Goal: Transaction & Acquisition: Book appointment/travel/reservation

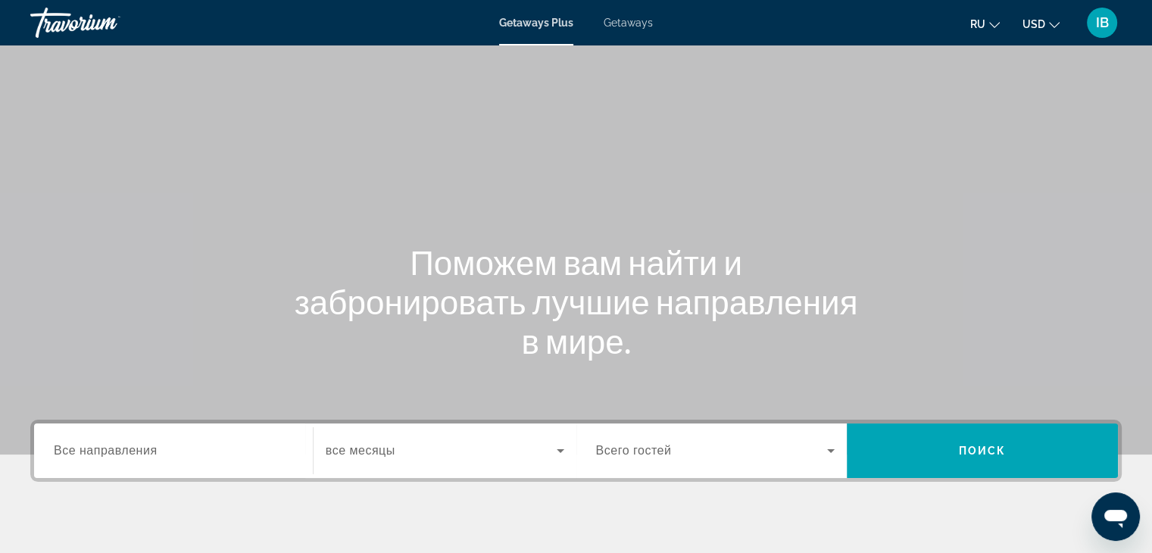
click at [163, 446] on input "Destination Все направления" at bounding box center [173, 451] width 239 height 18
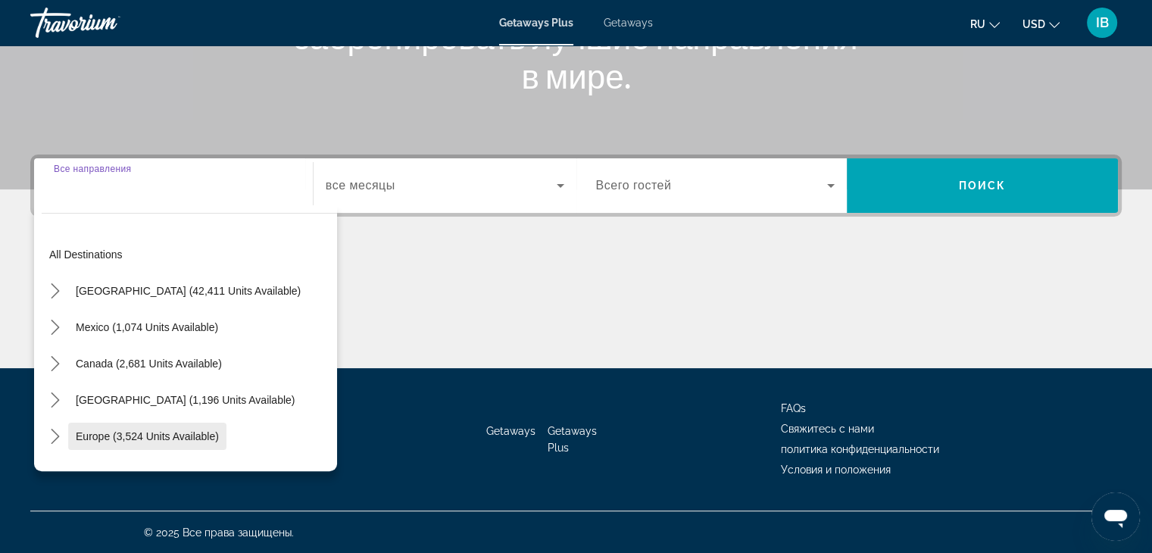
scroll to position [266, 0]
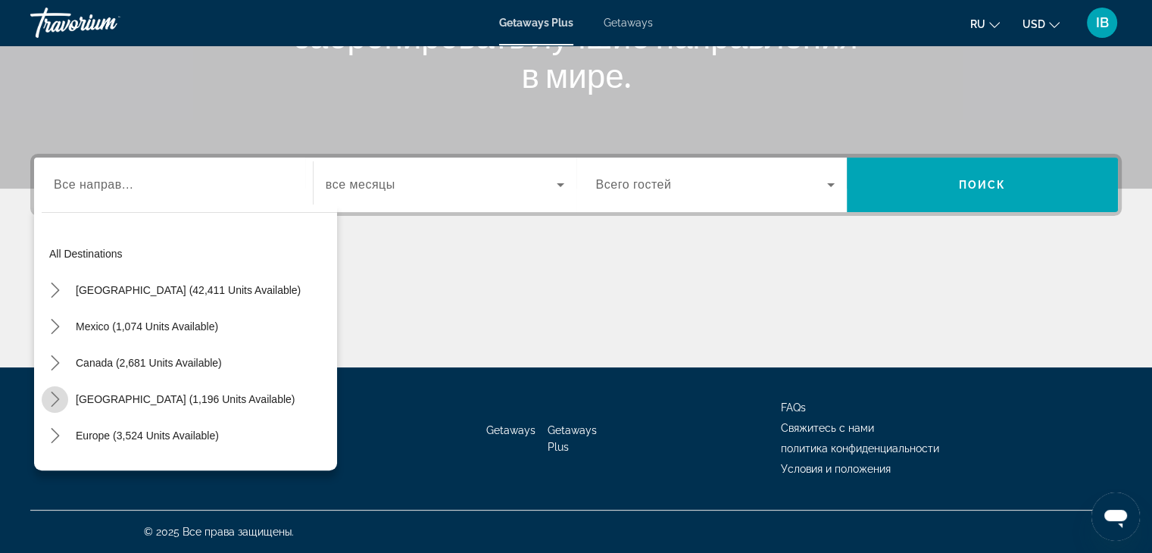
click at [53, 398] on icon "Toggle Caribbean & Atlantic Islands (1,196 units available) submenu" at bounding box center [55, 399] width 15 height 15
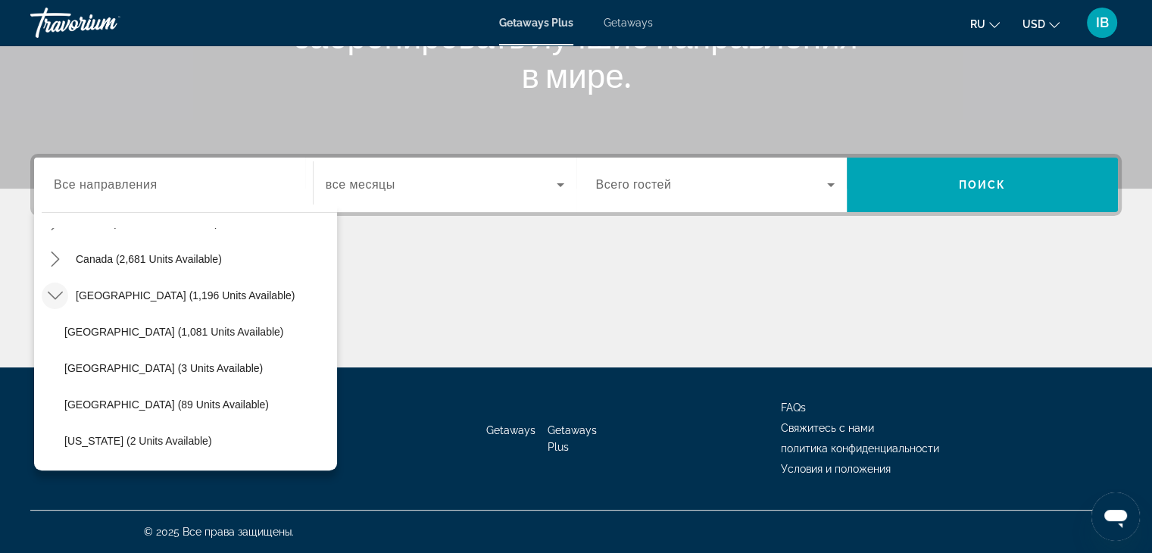
scroll to position [77, 0]
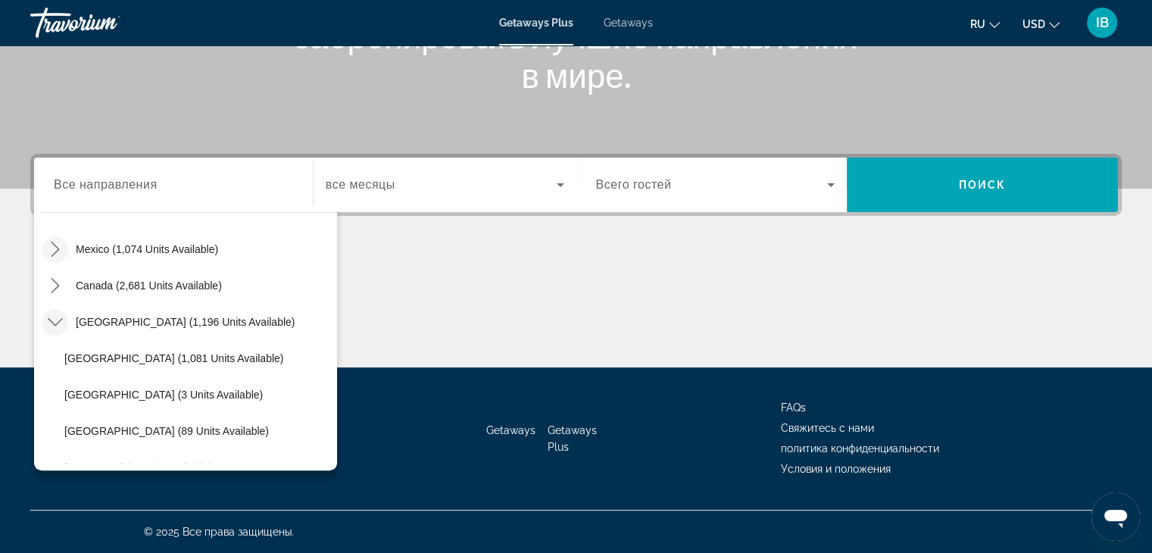
click at [57, 245] on icon "Toggle Mexico (1,074 units available) submenu" at bounding box center [55, 249] width 15 height 15
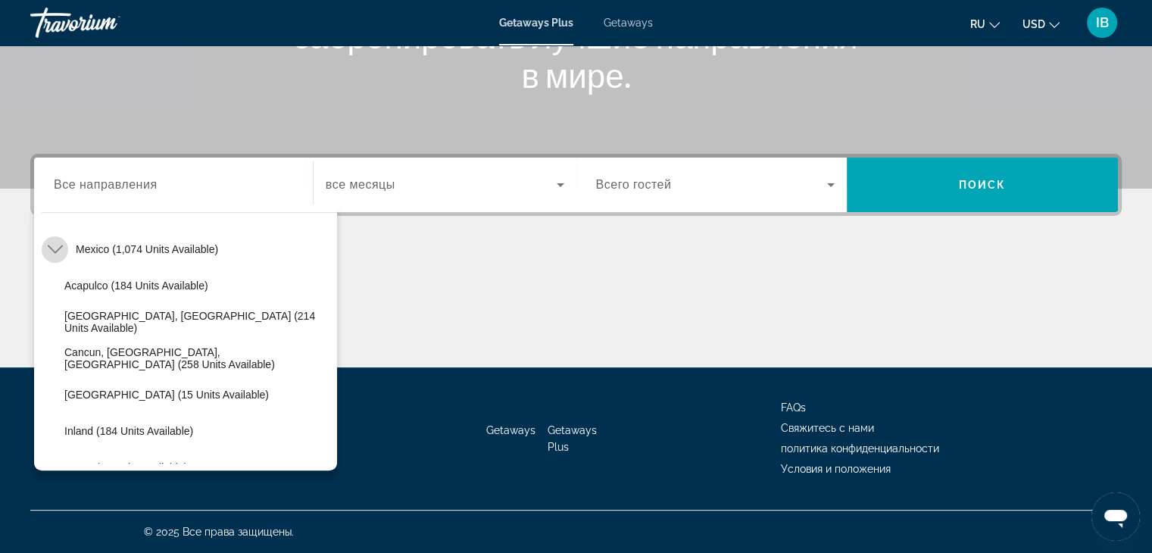
scroll to position [80, 0]
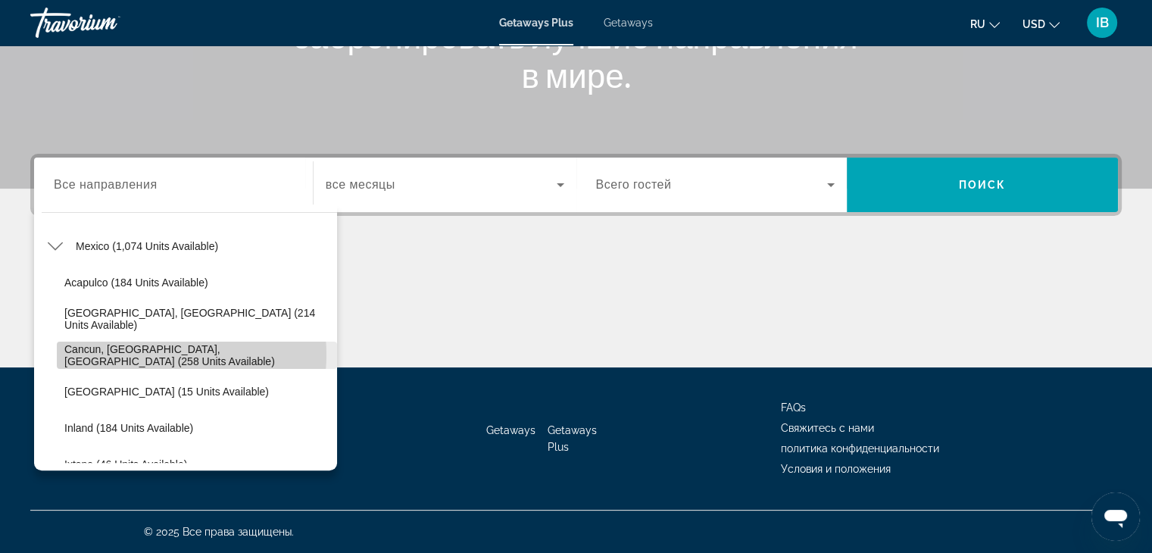
click at [151, 354] on span "Cancun, Cozumel, Riviera Maya (258 units available)" at bounding box center [196, 355] width 265 height 24
type input "**********"
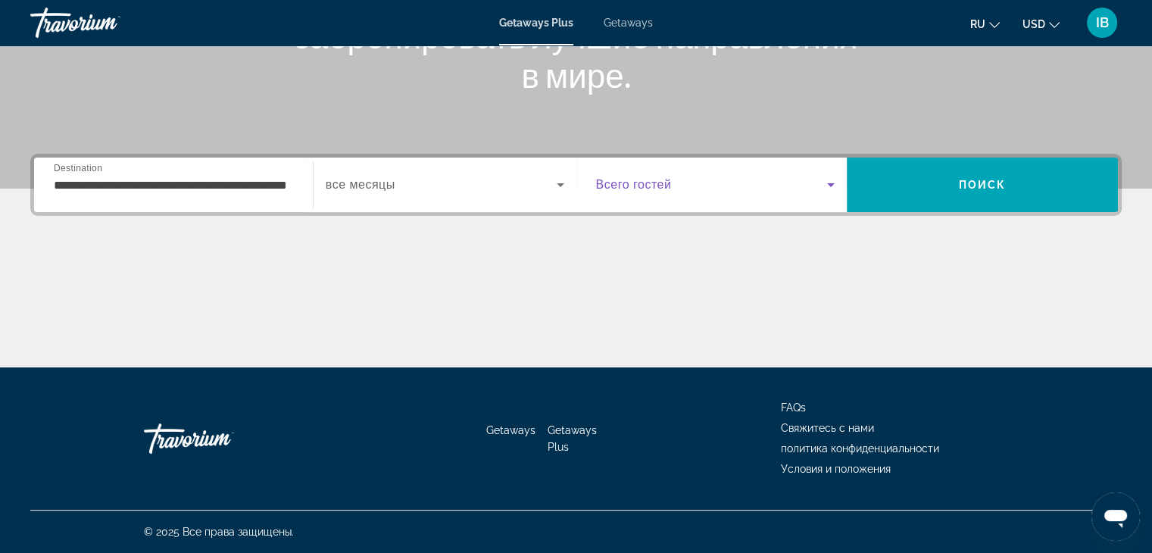
click at [705, 189] on span "Search widget" at bounding box center [712, 185] width 232 height 18
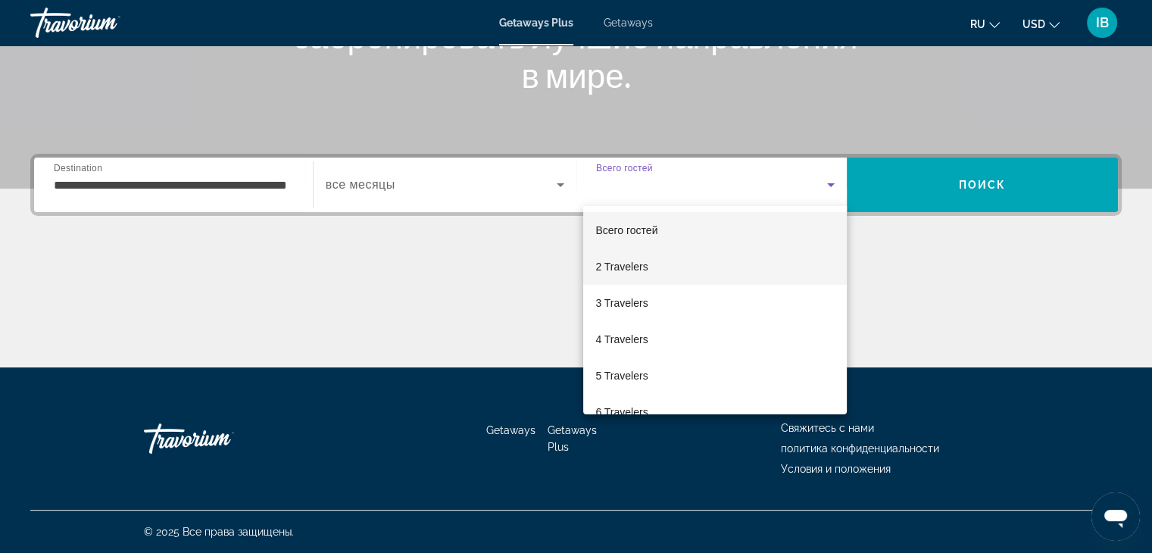
click at [602, 268] on span "2 Travelers" at bounding box center [622, 267] width 52 height 18
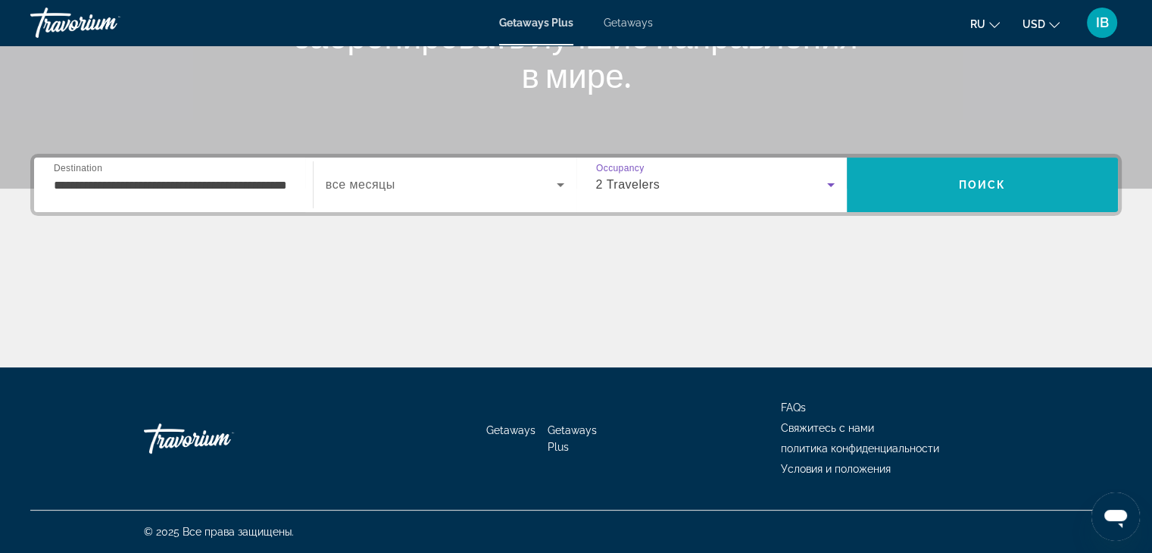
click at [1012, 186] on span "Search" at bounding box center [982, 185] width 271 height 36
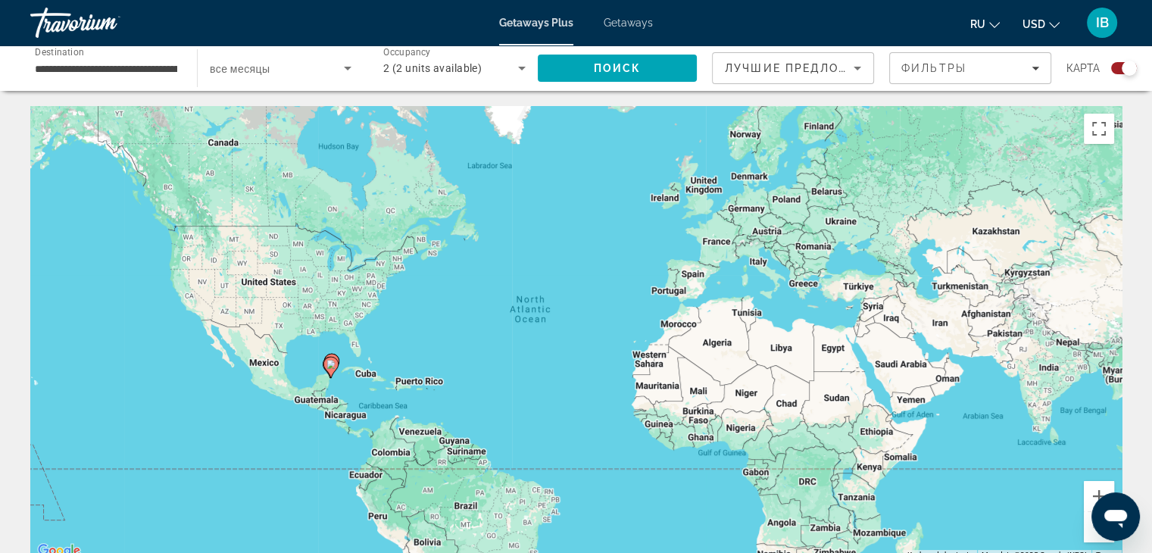
click at [623, 20] on span "Getaways" at bounding box center [628, 23] width 49 height 12
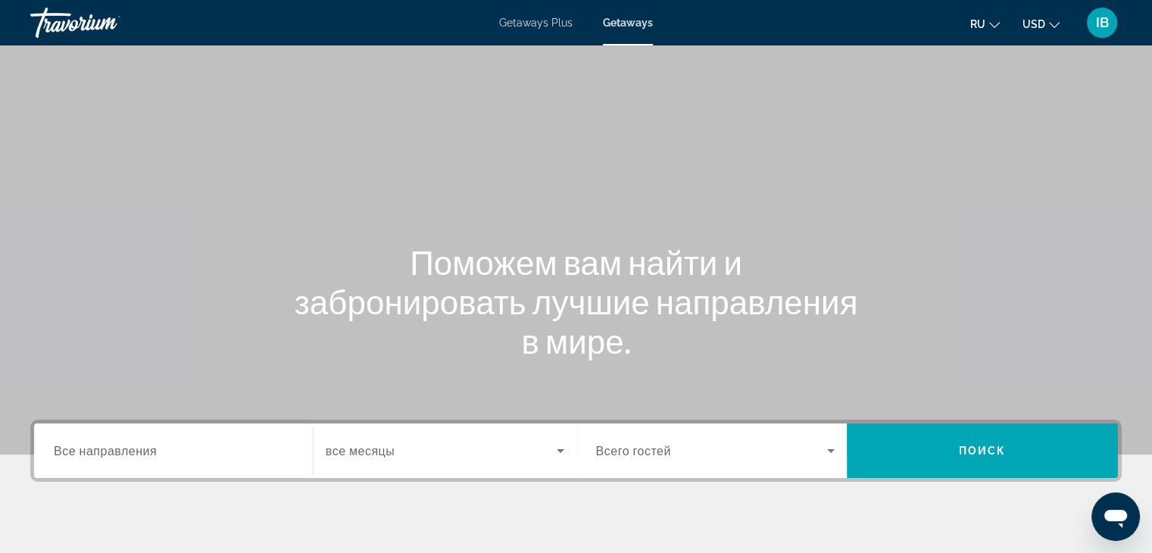
click at [243, 461] on div "Search widget" at bounding box center [173, 451] width 239 height 43
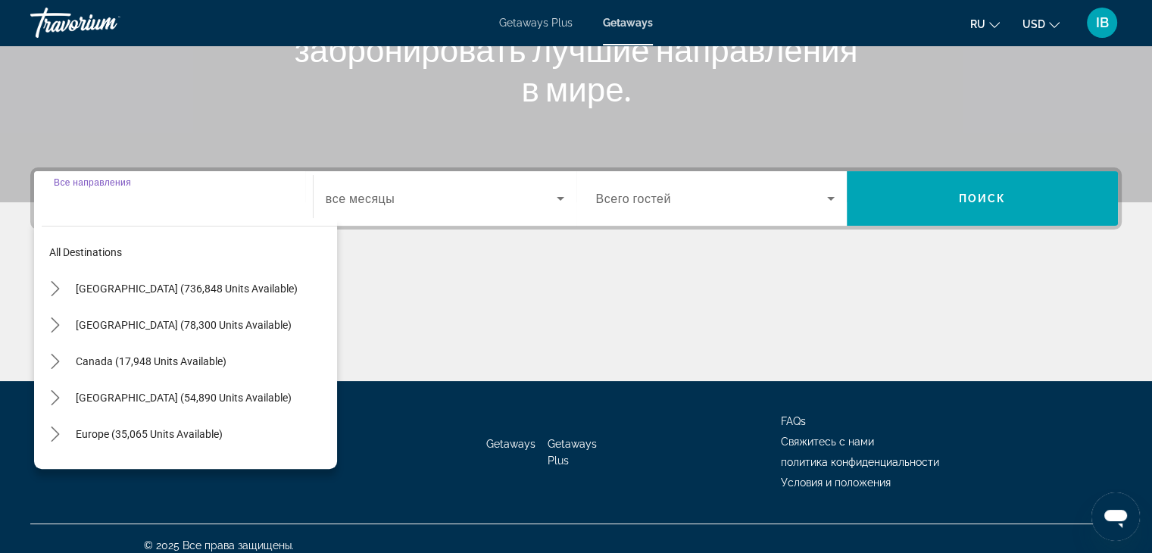
scroll to position [266, 0]
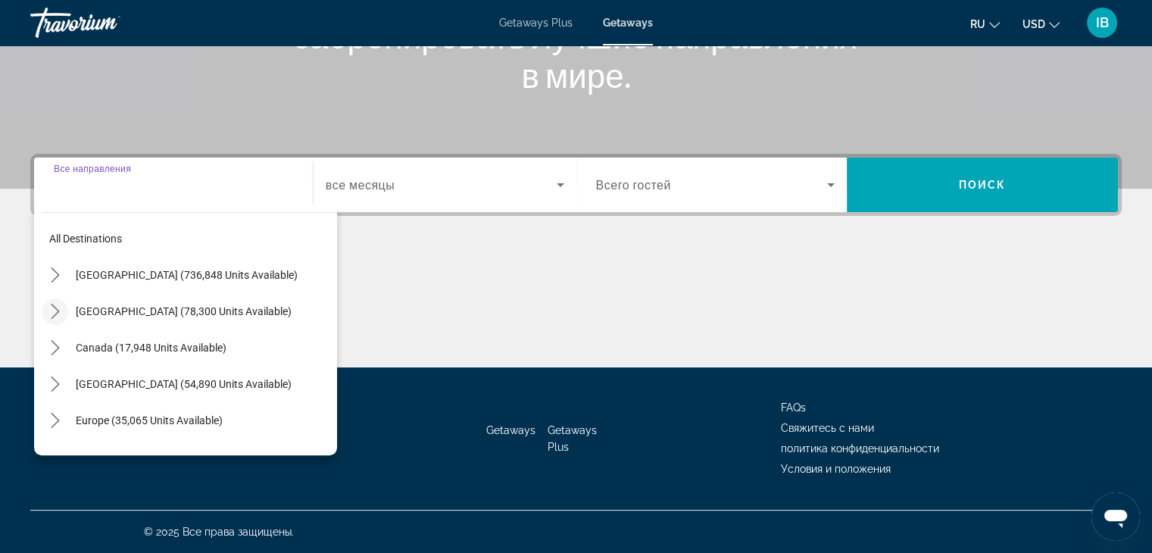
click at [55, 308] on icon "Toggle Mexico (78,300 units available) submenu" at bounding box center [55, 311] width 8 height 15
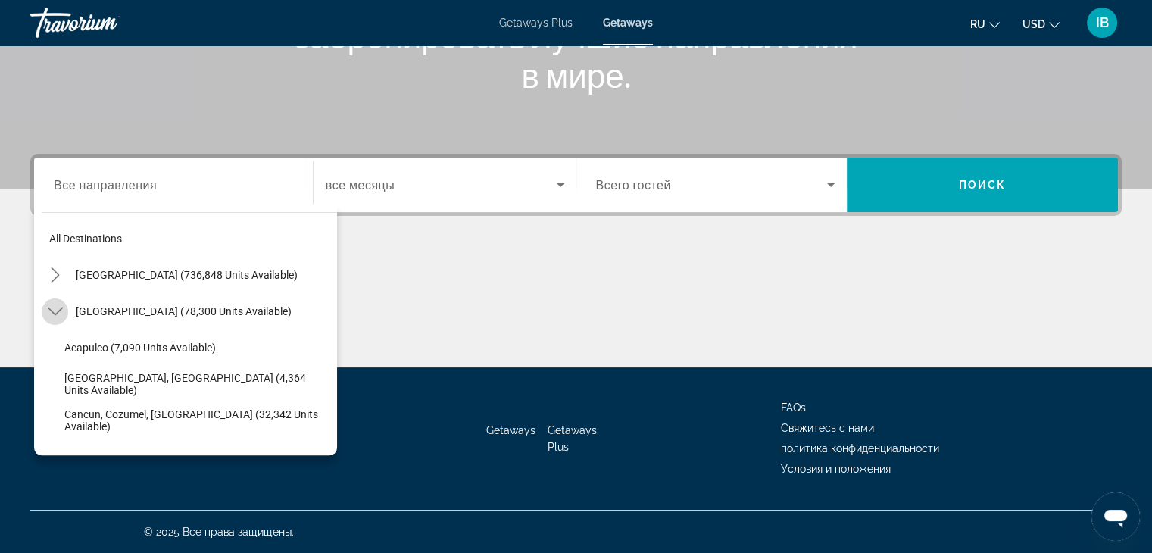
scroll to position [80, 0]
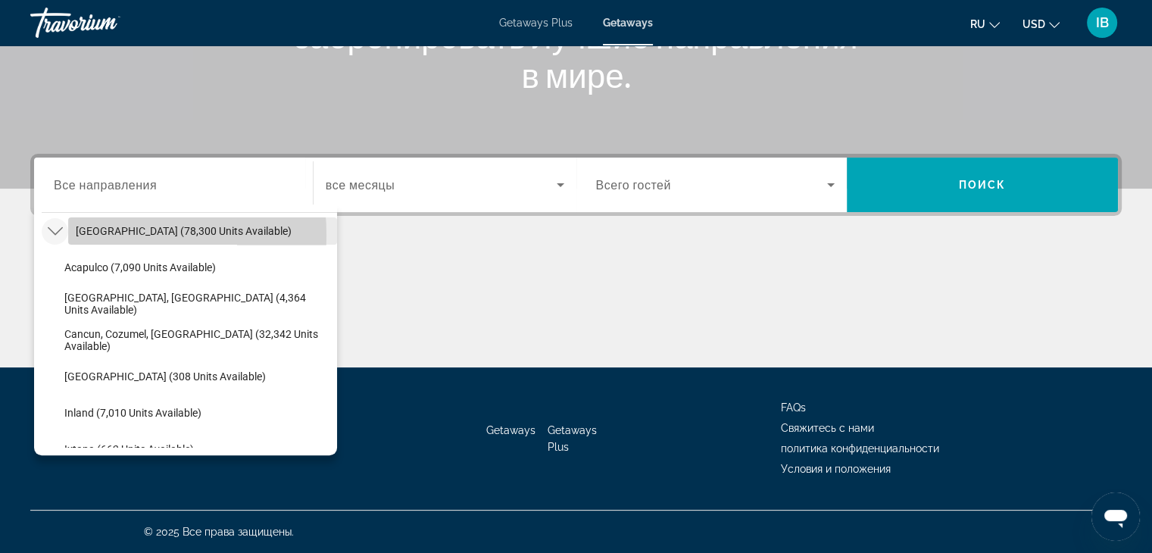
click at [89, 235] on span "Mexico (78,300 units available)" at bounding box center [184, 231] width 216 height 12
type input "**********"
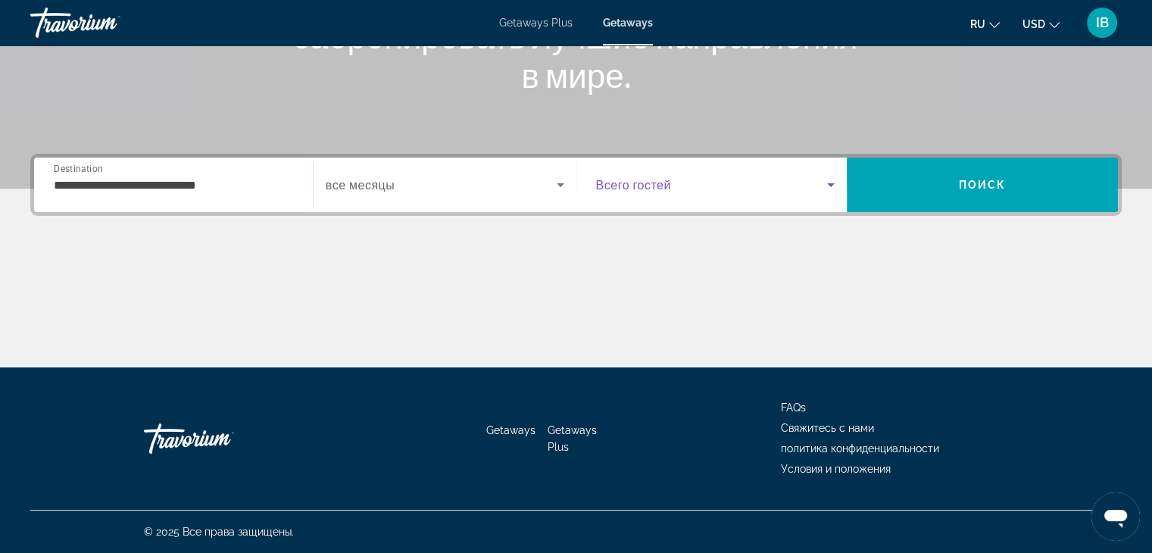
click at [753, 186] on span "Search widget" at bounding box center [712, 185] width 232 height 18
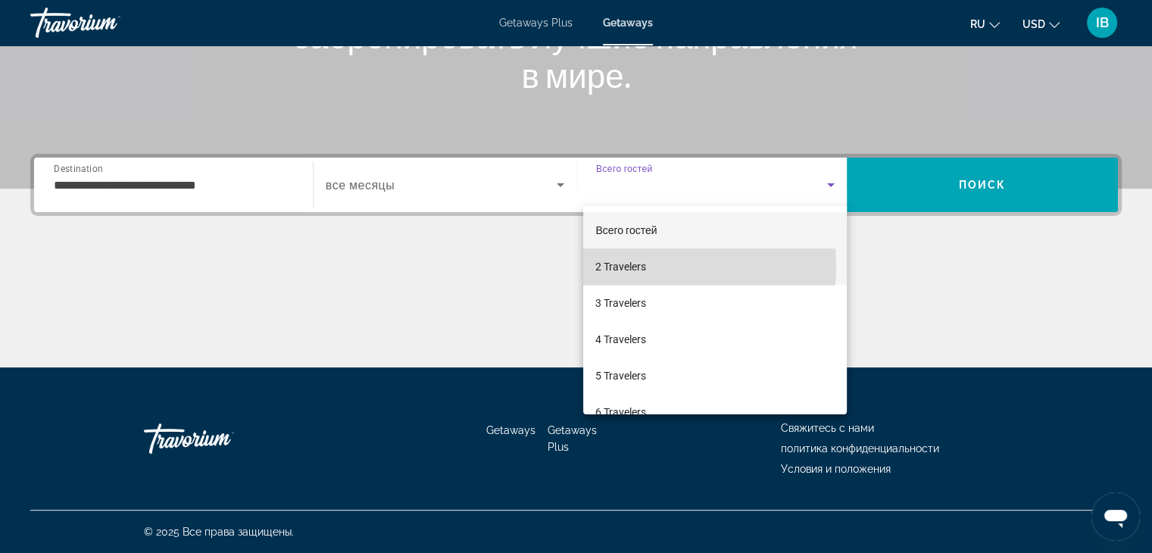
click at [644, 266] on span "2 Travelers" at bounding box center [621, 267] width 51 height 18
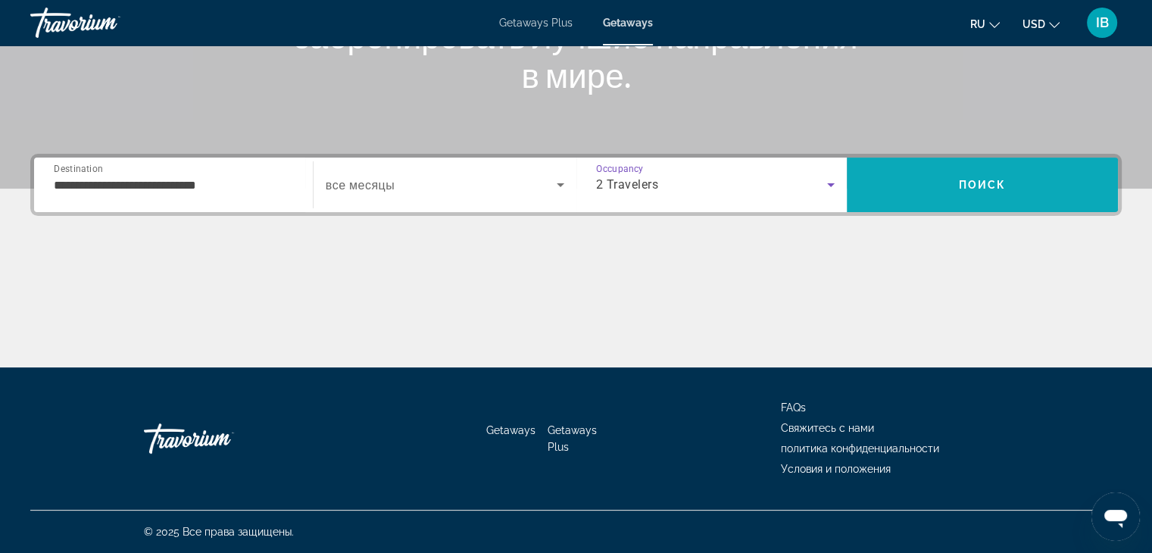
click at [933, 192] on span "Search" at bounding box center [982, 185] width 271 height 36
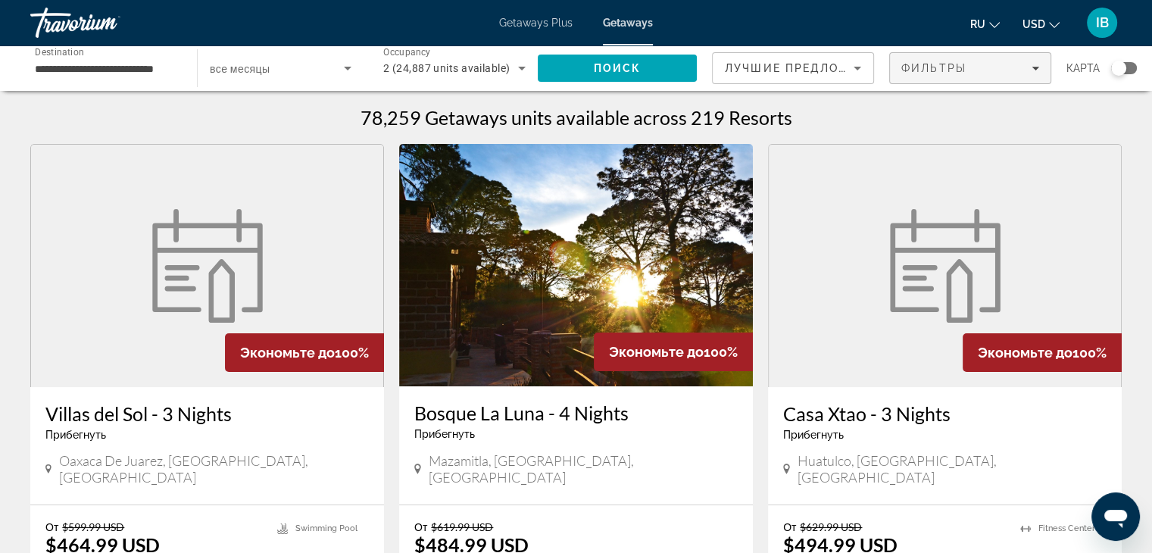
click at [941, 79] on span "Filters" at bounding box center [970, 68] width 161 height 36
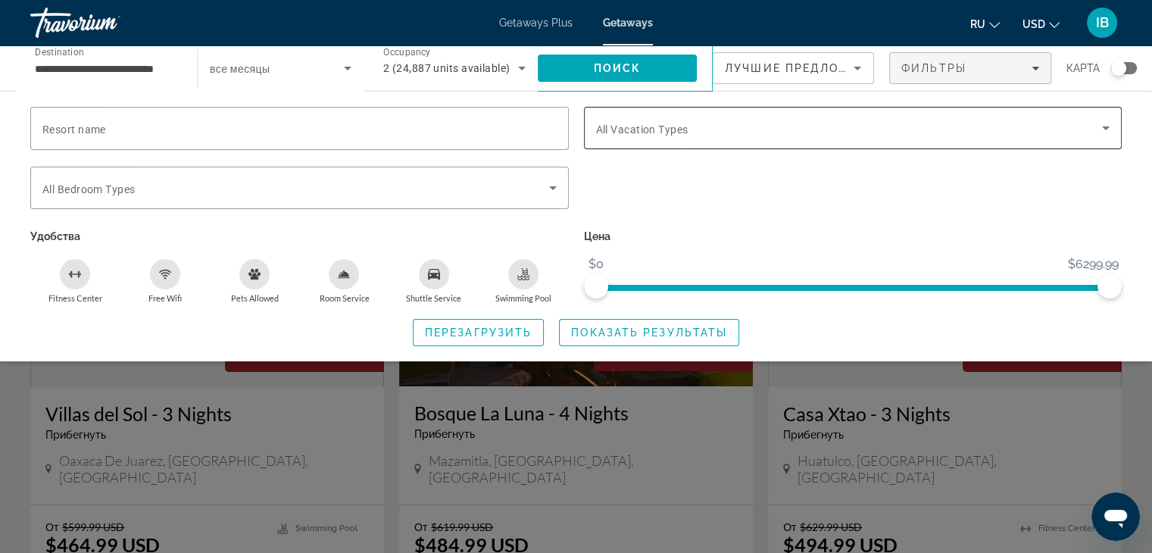
click at [848, 142] on div "Search widget" at bounding box center [853, 128] width 514 height 42
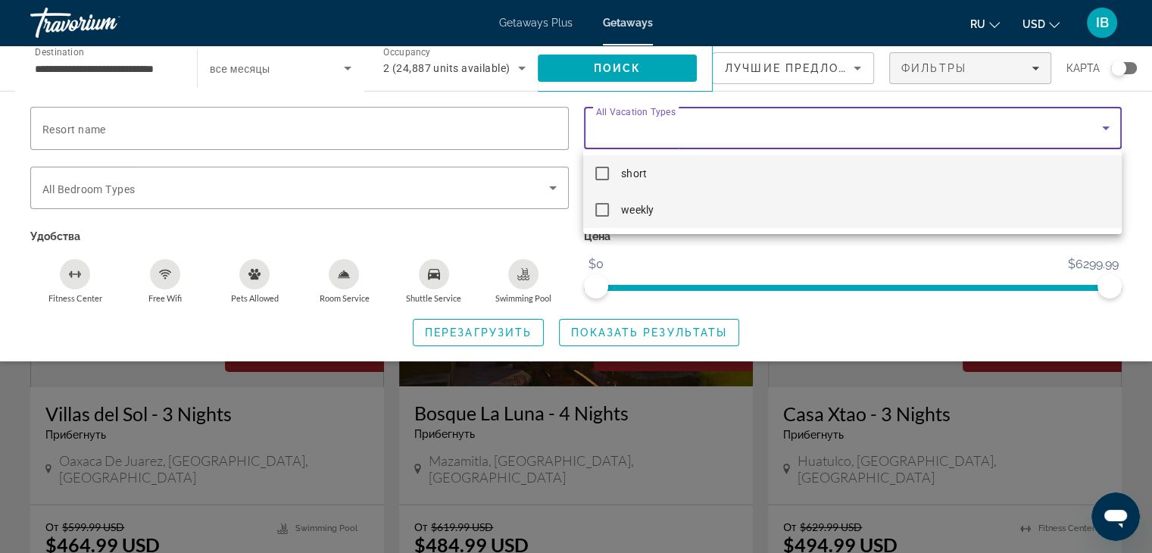
click at [588, 210] on mat-option "weekly" at bounding box center [852, 210] width 538 height 36
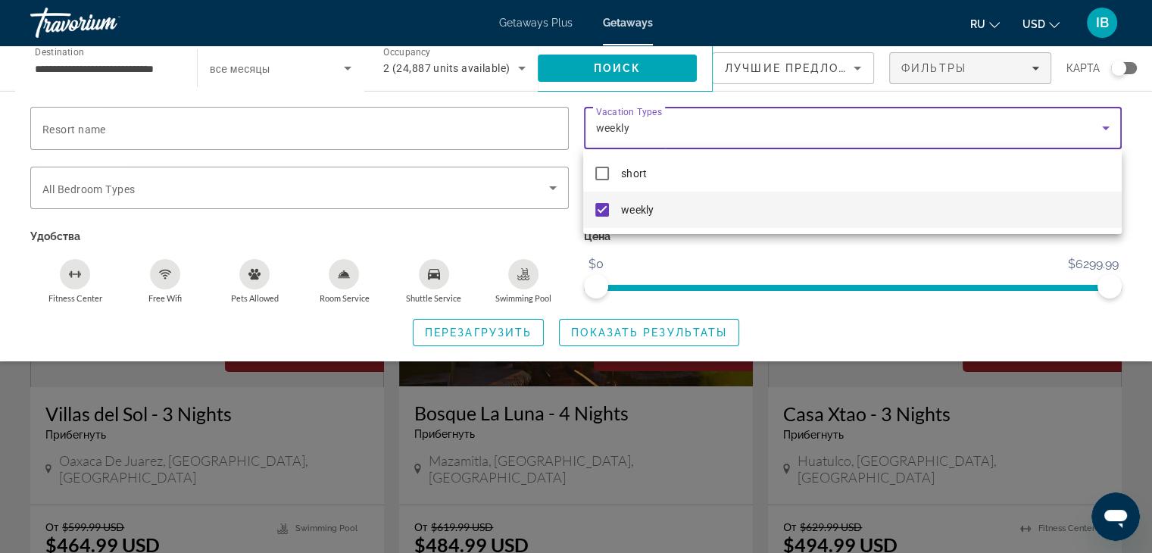
click at [733, 252] on div at bounding box center [576, 276] width 1152 height 553
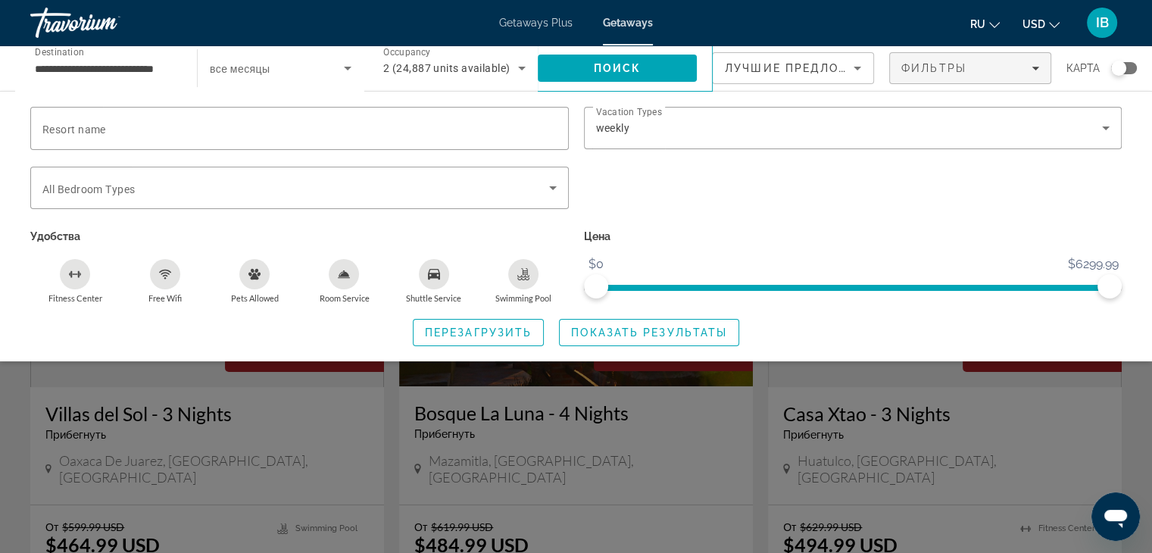
click at [687, 328] on span "Показать результаты" at bounding box center [649, 333] width 156 height 12
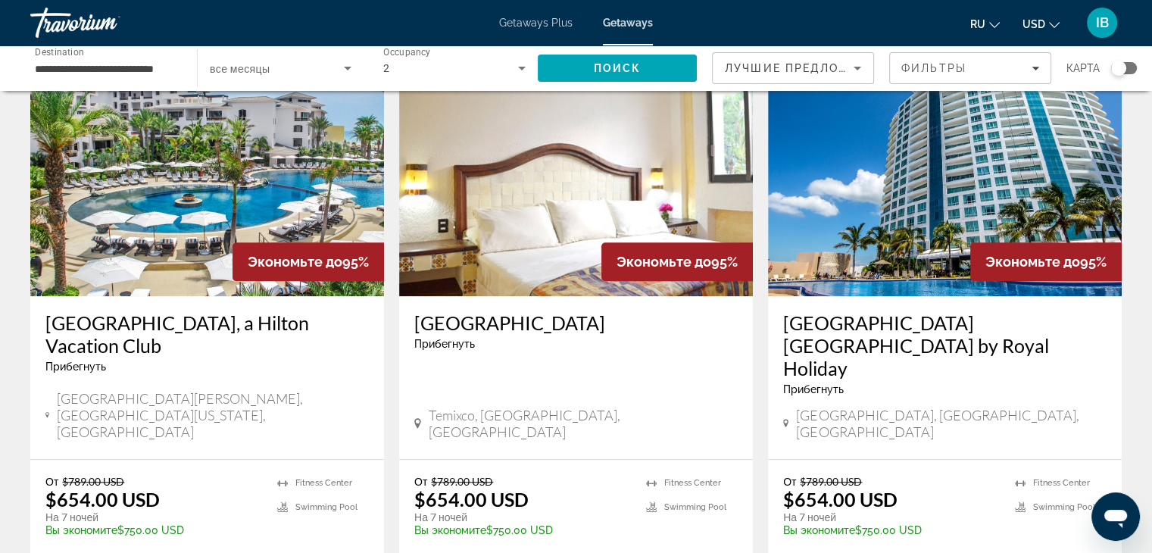
scroll to position [1212, 0]
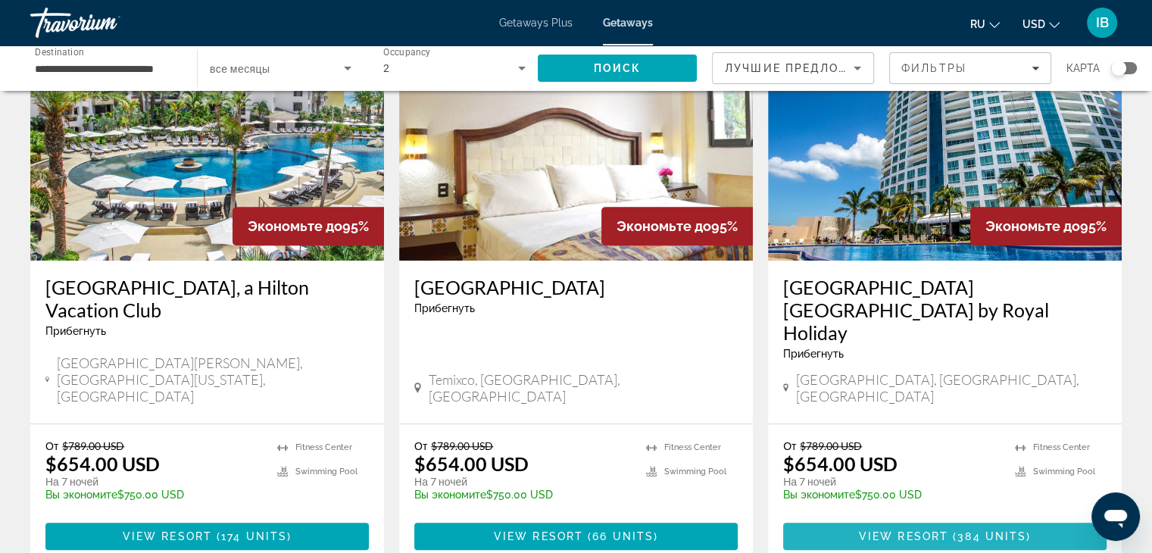
click at [930, 530] on span "View Resort" at bounding box center [903, 536] width 89 height 12
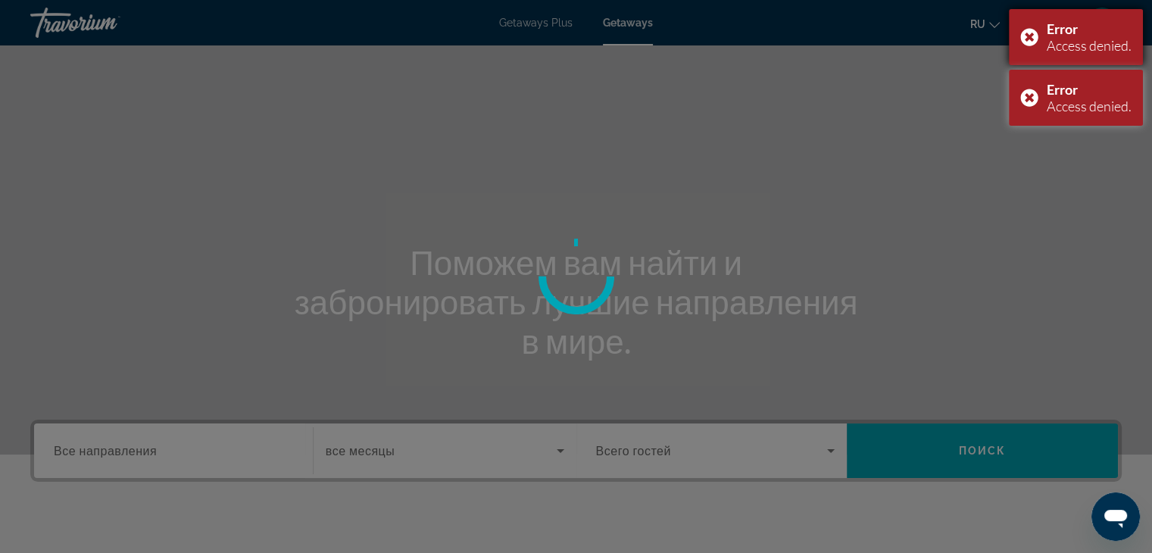
click at [1064, 44] on div "Access denied." at bounding box center [1089, 45] width 85 height 17
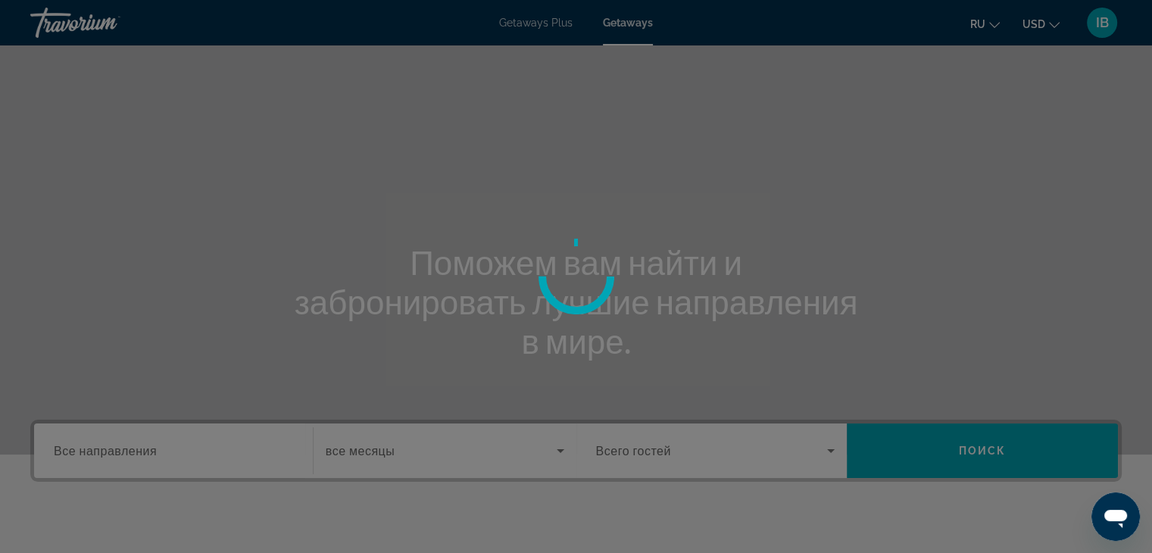
click at [78, 25] on div at bounding box center [576, 276] width 1152 height 553
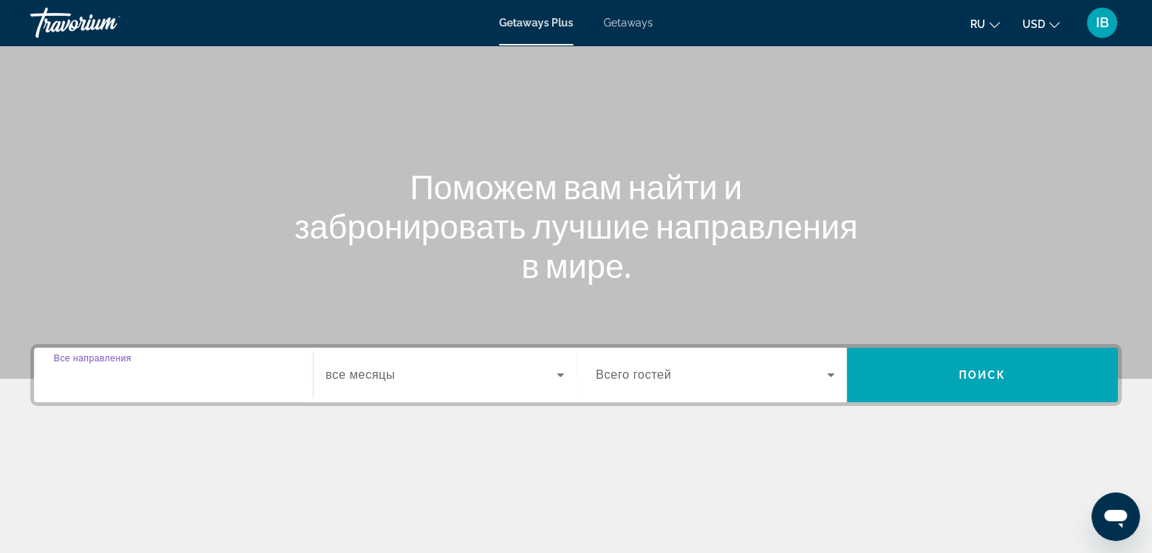
click at [178, 373] on input "Destination Все направления" at bounding box center [173, 376] width 239 height 18
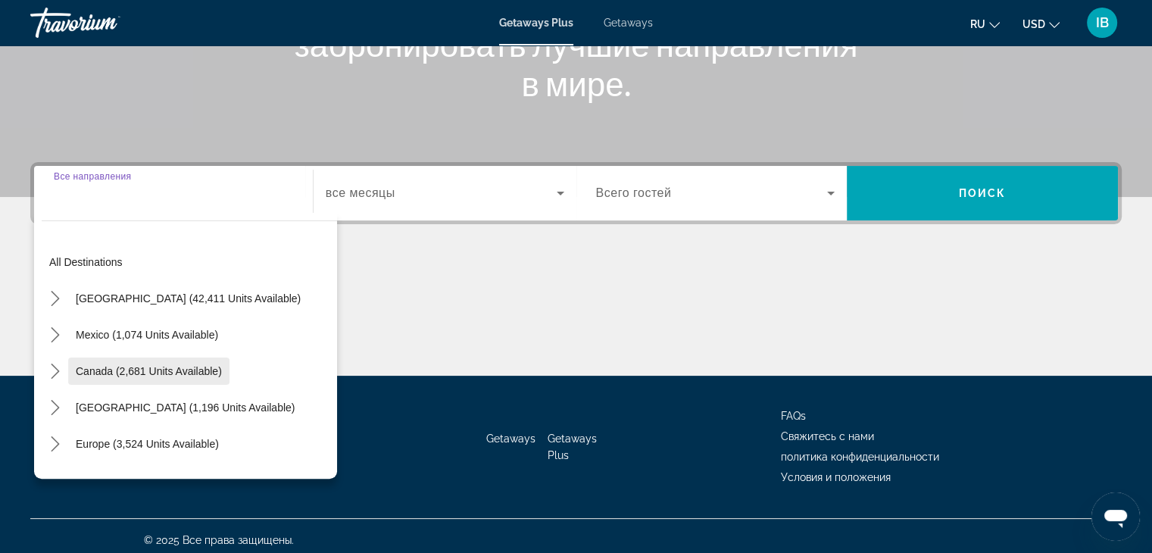
scroll to position [266, 0]
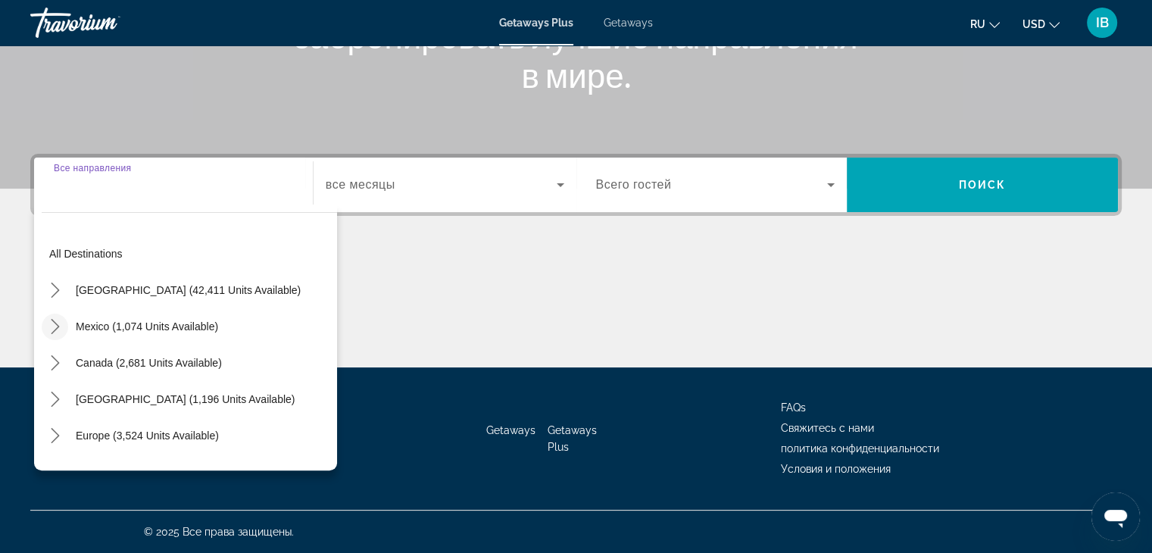
click at [52, 328] on icon "Toggle Mexico (1,074 units available) submenu" at bounding box center [55, 326] width 15 height 15
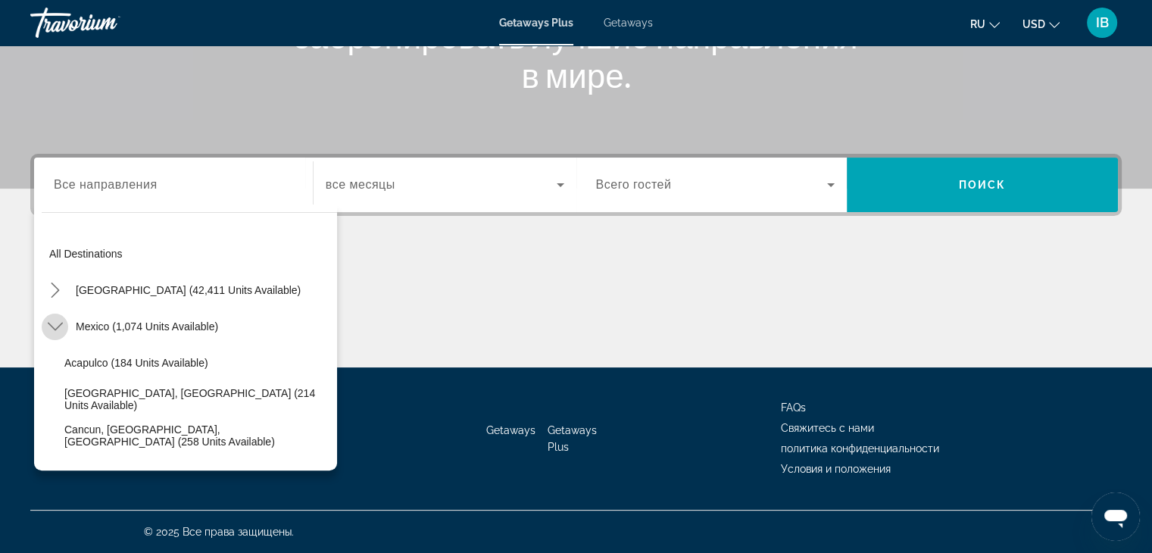
scroll to position [80, 0]
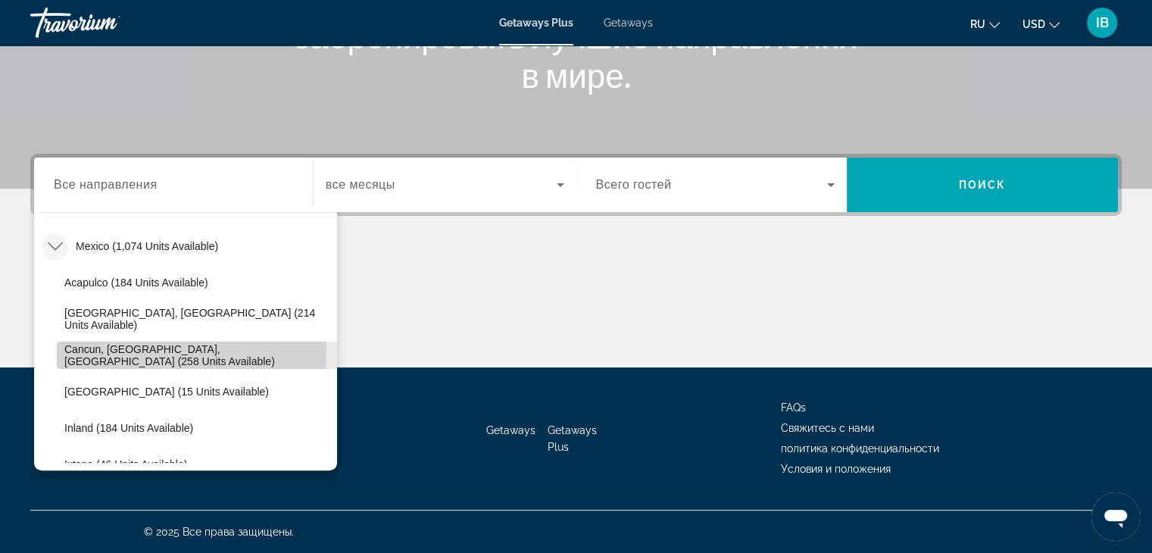
click at [155, 354] on span "Cancun, Cozumel, Riviera Maya (258 units available)" at bounding box center [196, 355] width 265 height 24
type input "**********"
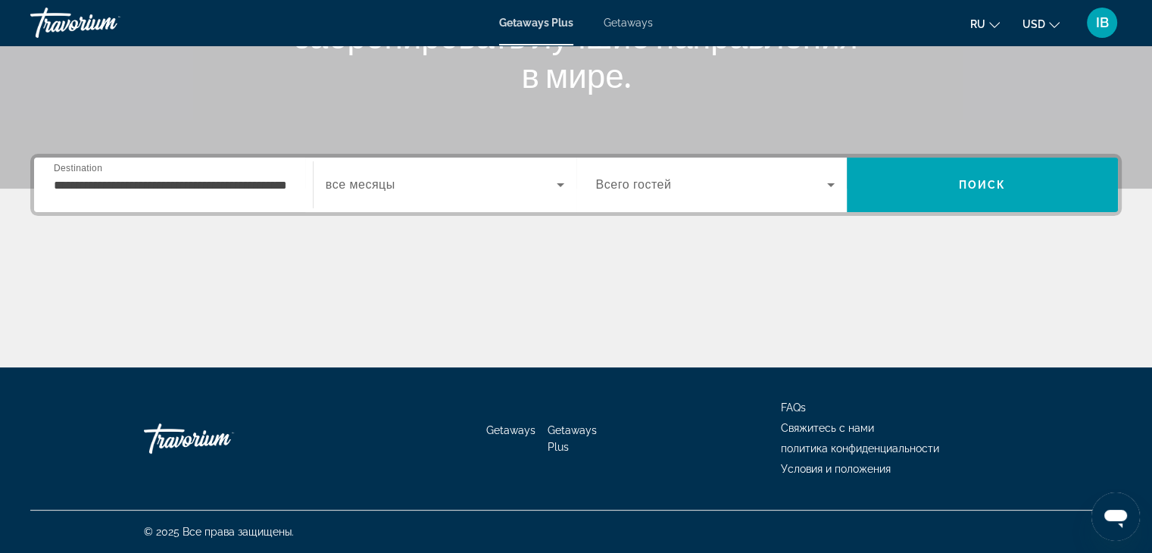
click at [643, 182] on span "Всего гостей" at bounding box center [634, 184] width 76 height 13
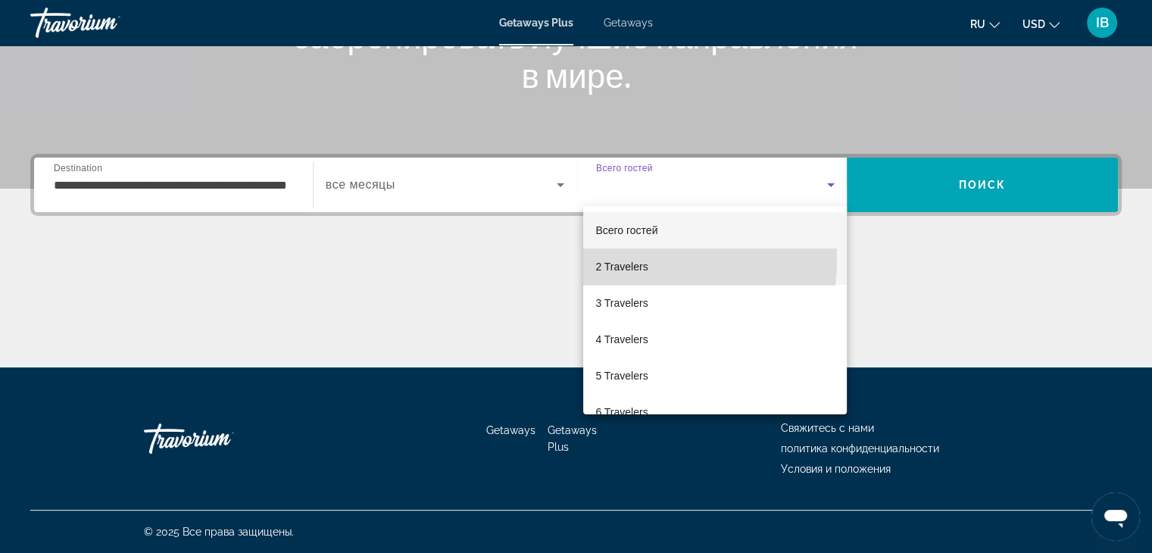
click at [633, 260] on span "2 Travelers" at bounding box center [622, 267] width 52 height 18
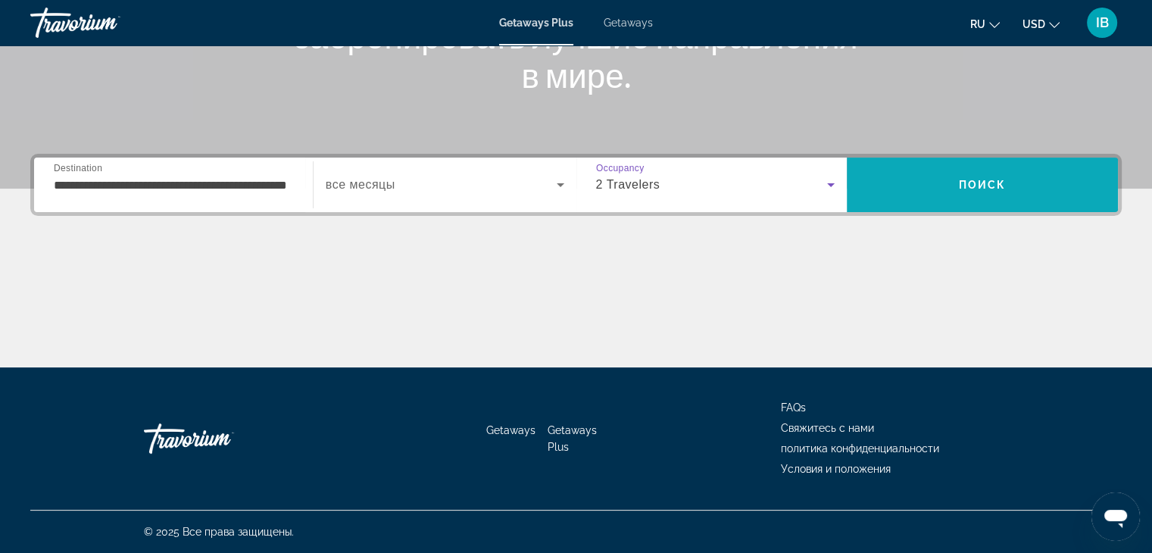
click at [987, 196] on span "Search" at bounding box center [982, 185] width 271 height 36
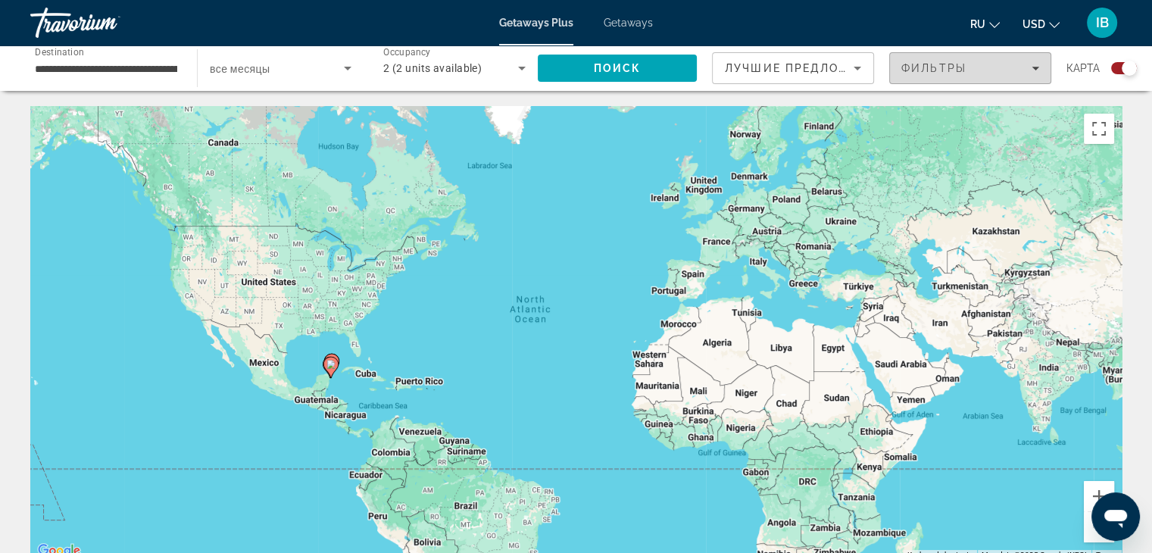
click at [968, 70] on div "Фильтры" at bounding box center [971, 68] width 138 height 12
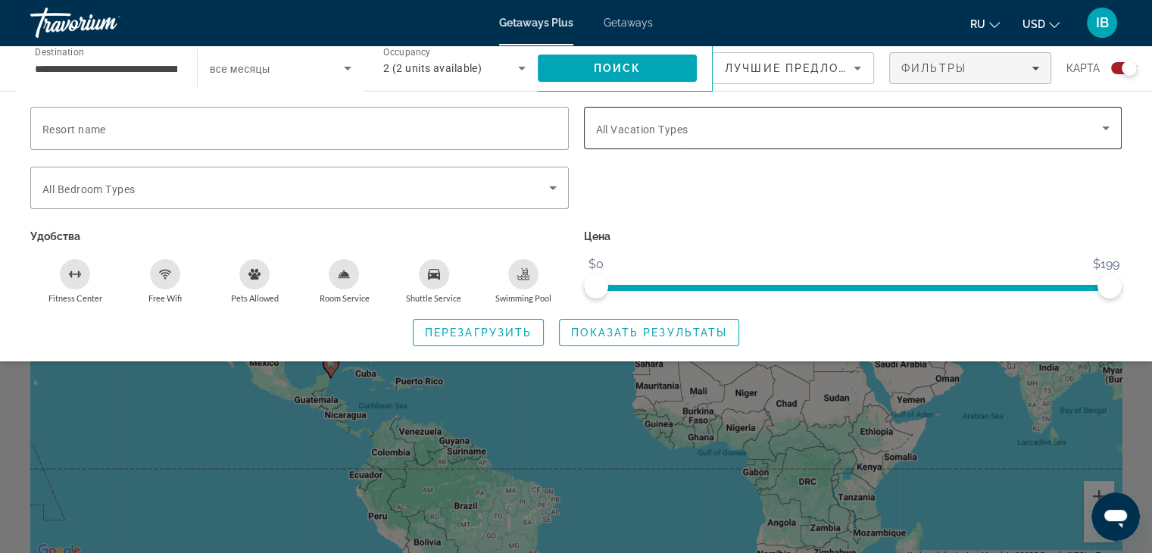
click at [631, 133] on span "All Vacation Types" at bounding box center [642, 130] width 92 height 12
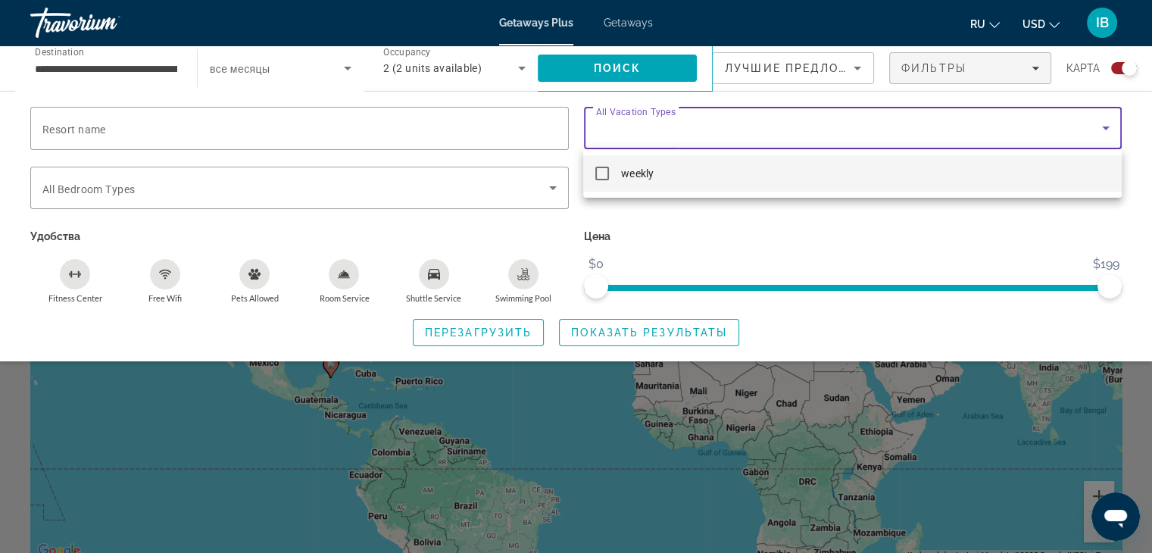
click at [598, 175] on mat-pseudo-checkbox at bounding box center [603, 174] width 14 height 14
click at [736, 227] on div at bounding box center [576, 276] width 1152 height 553
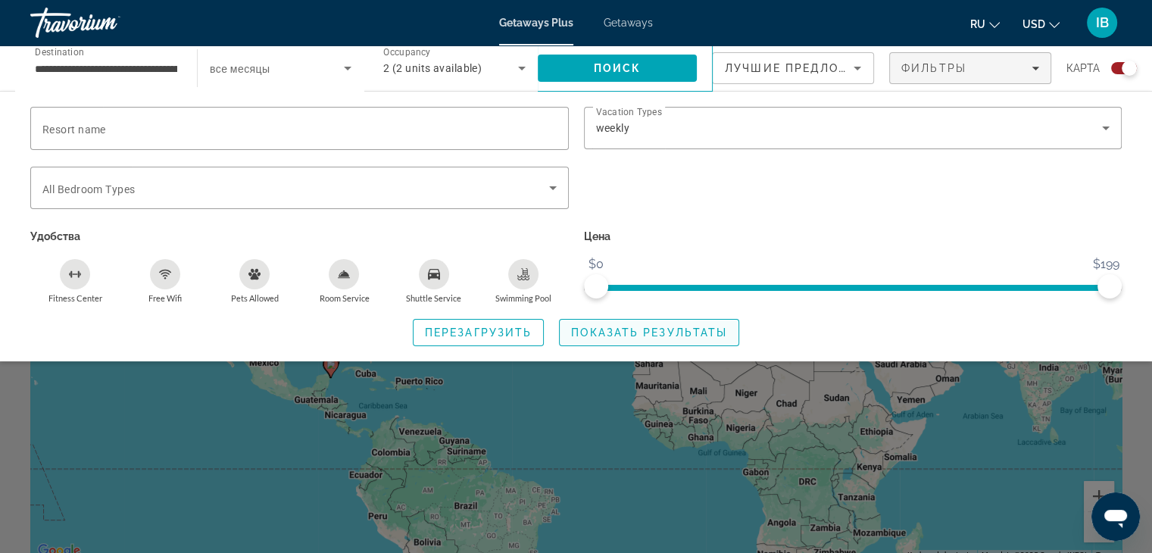
click at [624, 334] on span "Показать результаты" at bounding box center [649, 333] width 156 height 12
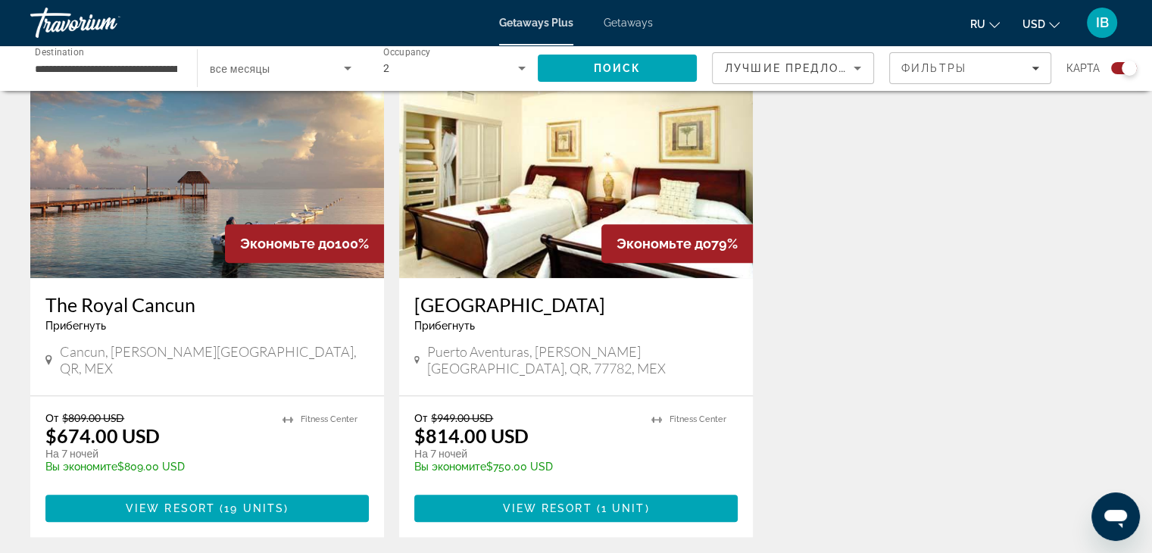
scroll to position [1212, 0]
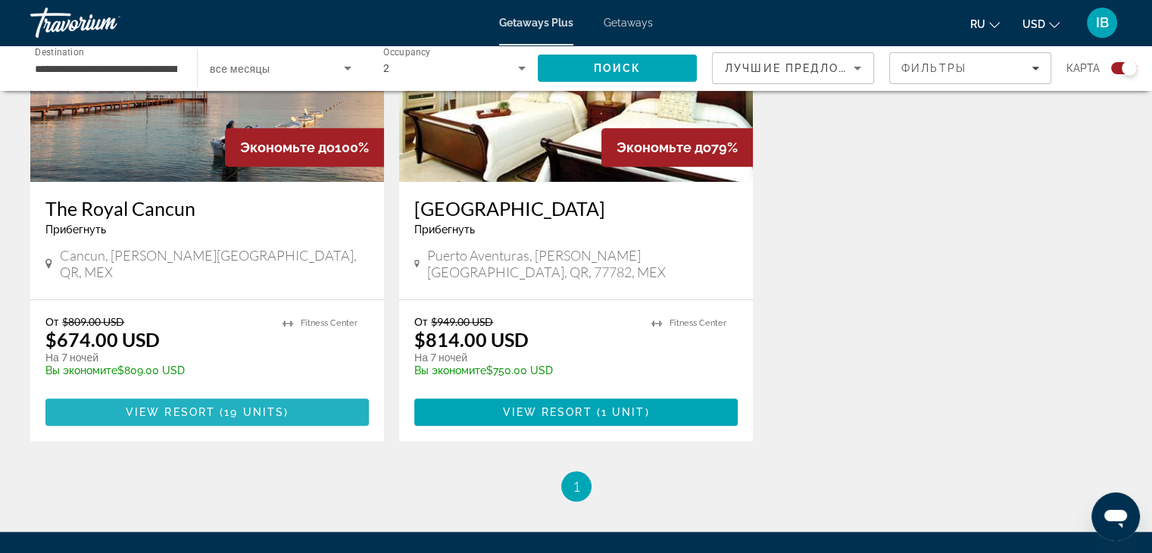
click at [175, 406] on span "View Resort" at bounding box center [170, 412] width 89 height 12
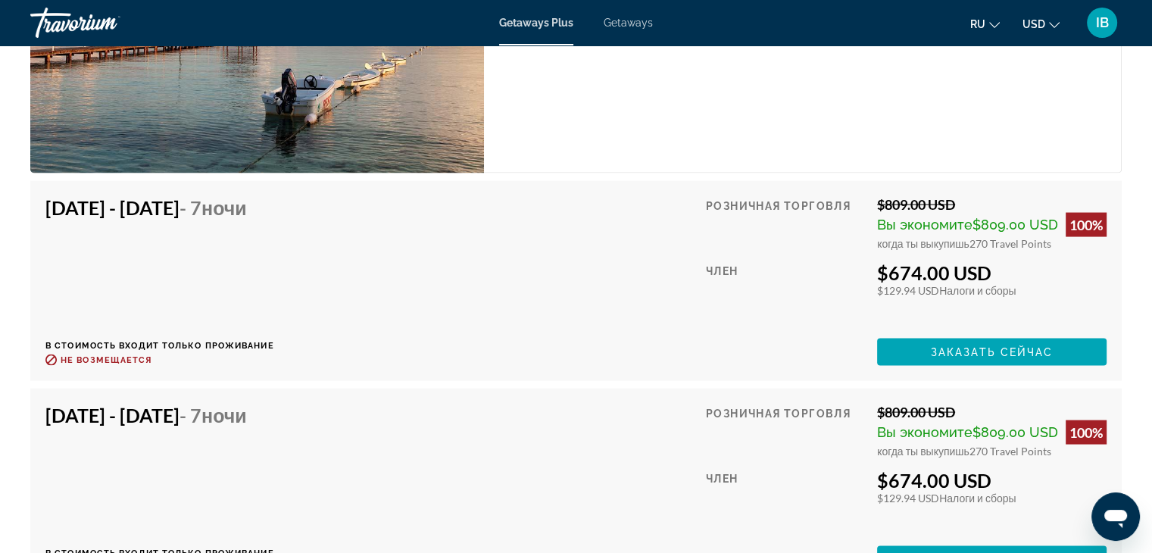
scroll to position [2879, 0]
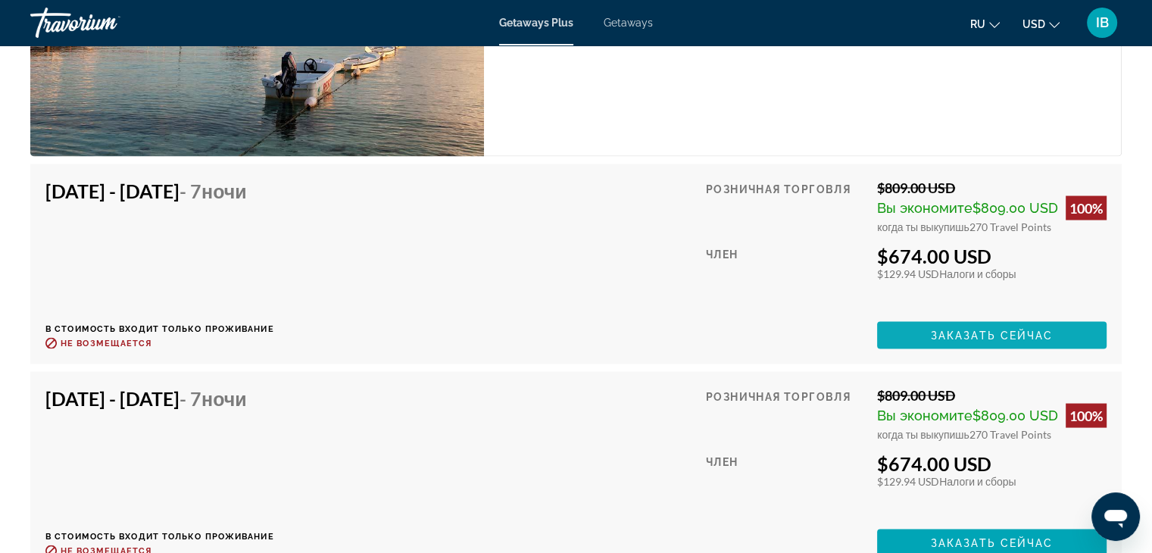
click at [1002, 333] on span "Заказать сейчас" at bounding box center [992, 335] width 123 height 12
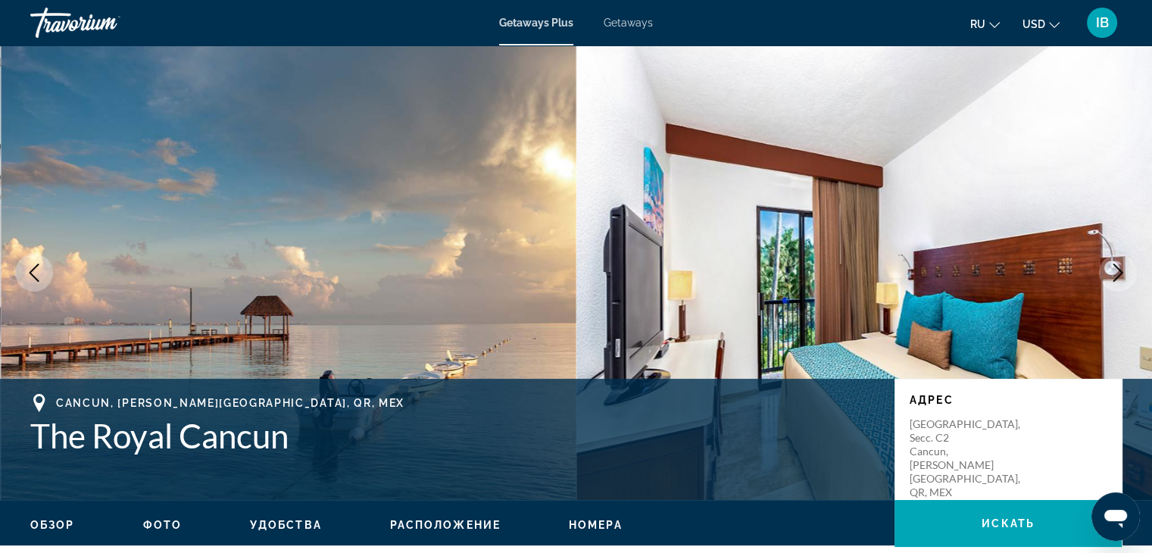
click at [630, 25] on span "Getaways" at bounding box center [628, 23] width 49 height 12
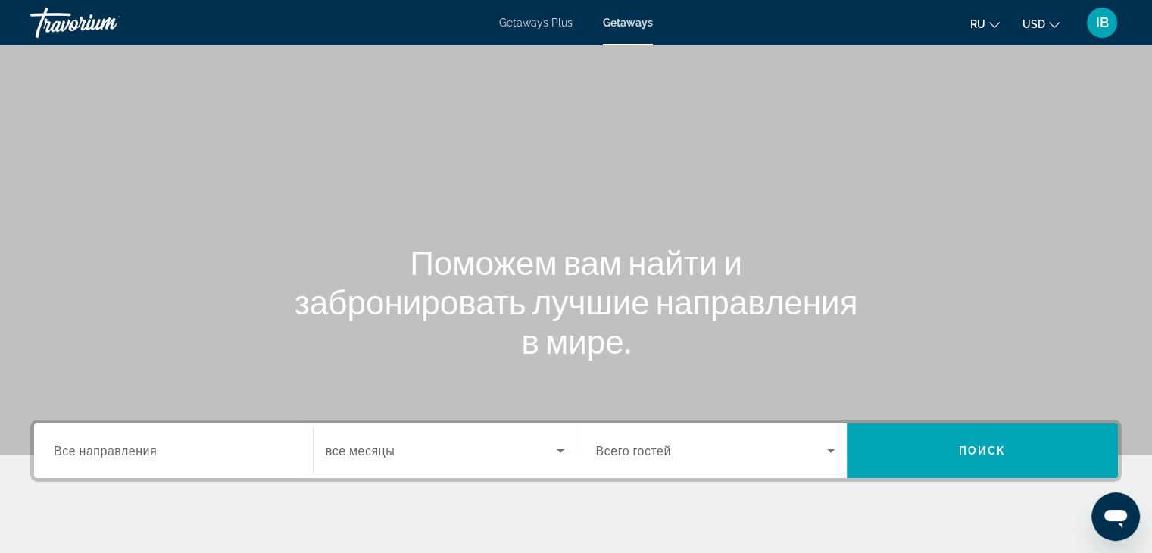
click at [118, 449] on span "Все направления" at bounding box center [105, 450] width 103 height 14
click at [118, 449] on input "Destination Все направления" at bounding box center [173, 451] width 239 height 18
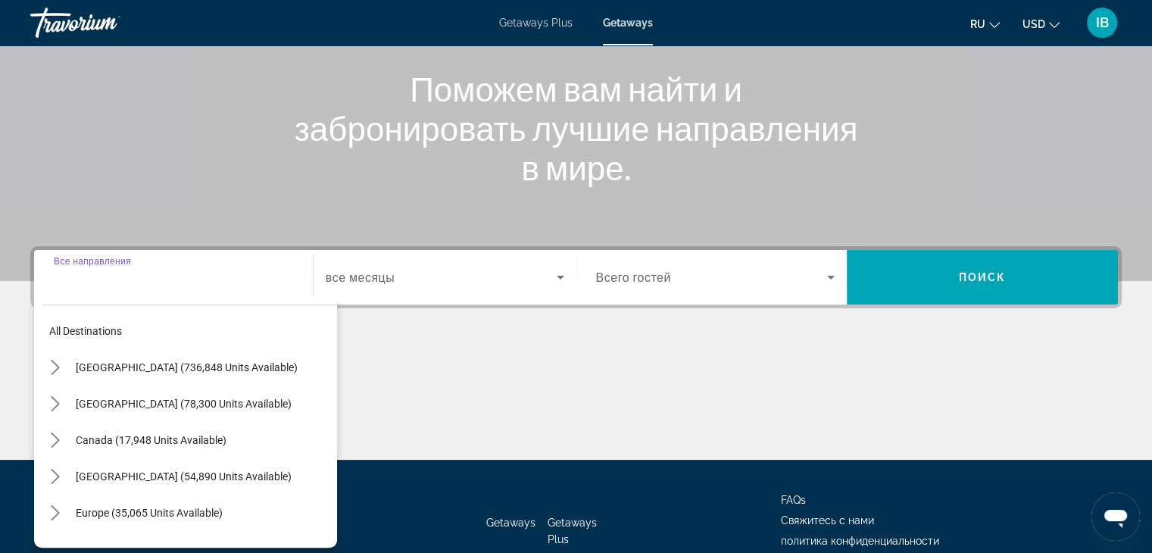
scroll to position [266, 0]
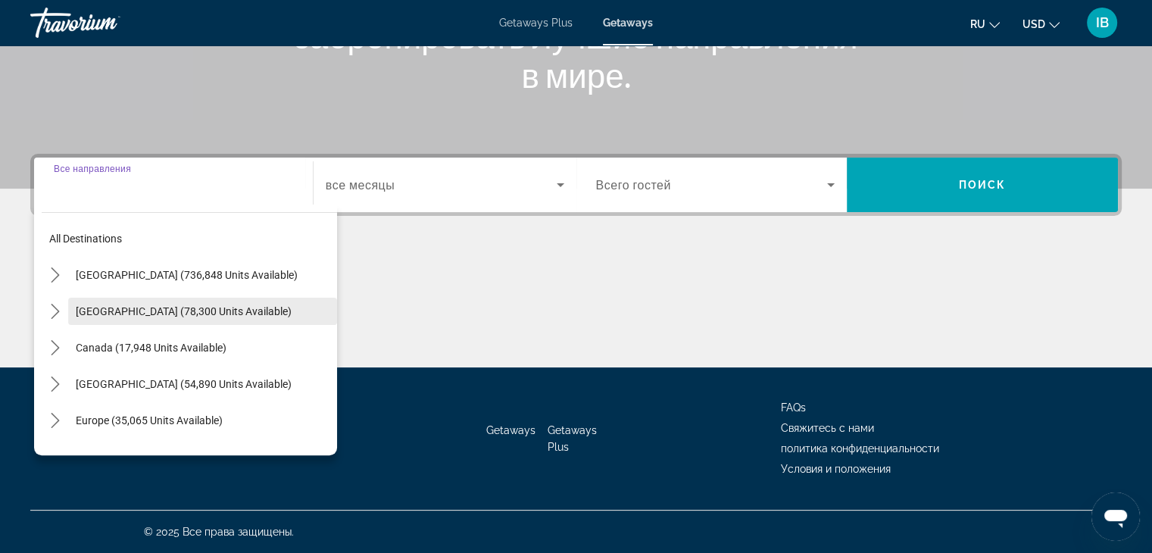
click at [145, 309] on span "Mexico (78,300 units available)" at bounding box center [184, 311] width 216 height 12
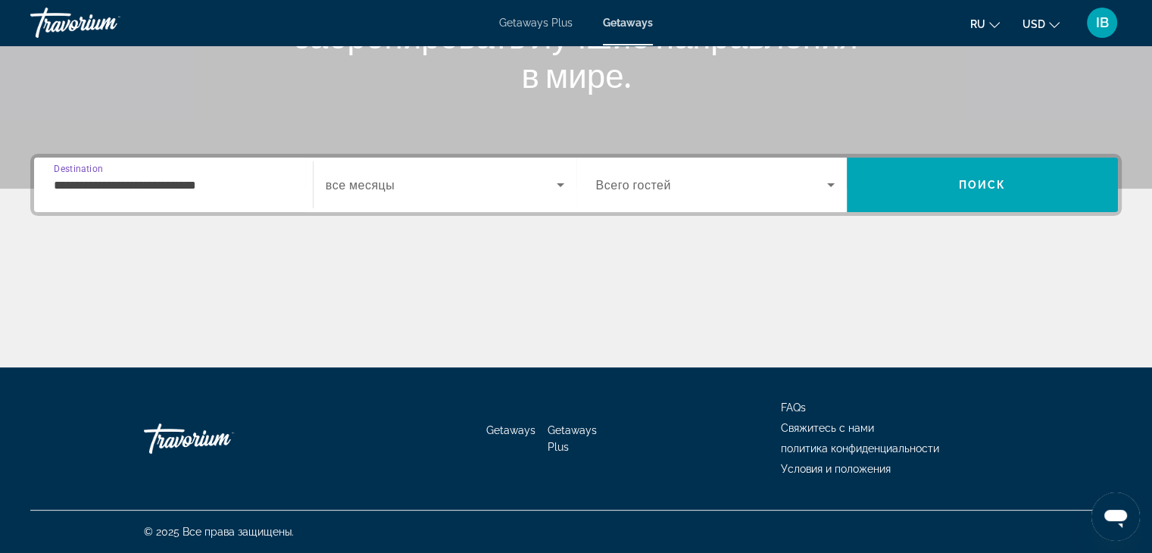
click at [124, 189] on input "**********" at bounding box center [173, 186] width 239 height 18
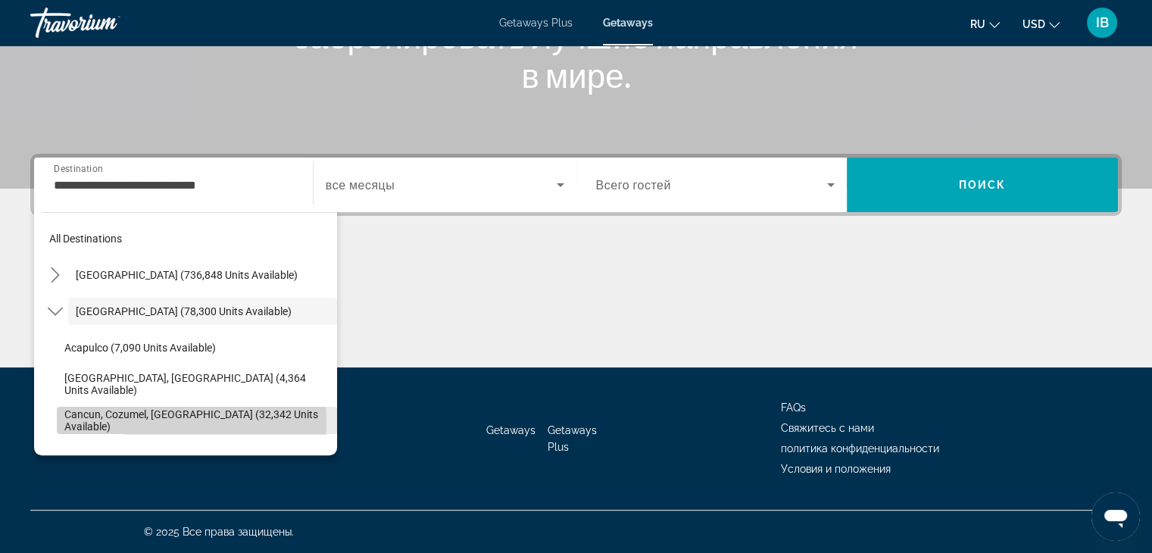
click at [129, 422] on span "Cancun, Cozumel, Riviera Maya (32,342 units available)" at bounding box center [196, 420] width 265 height 24
type input "**********"
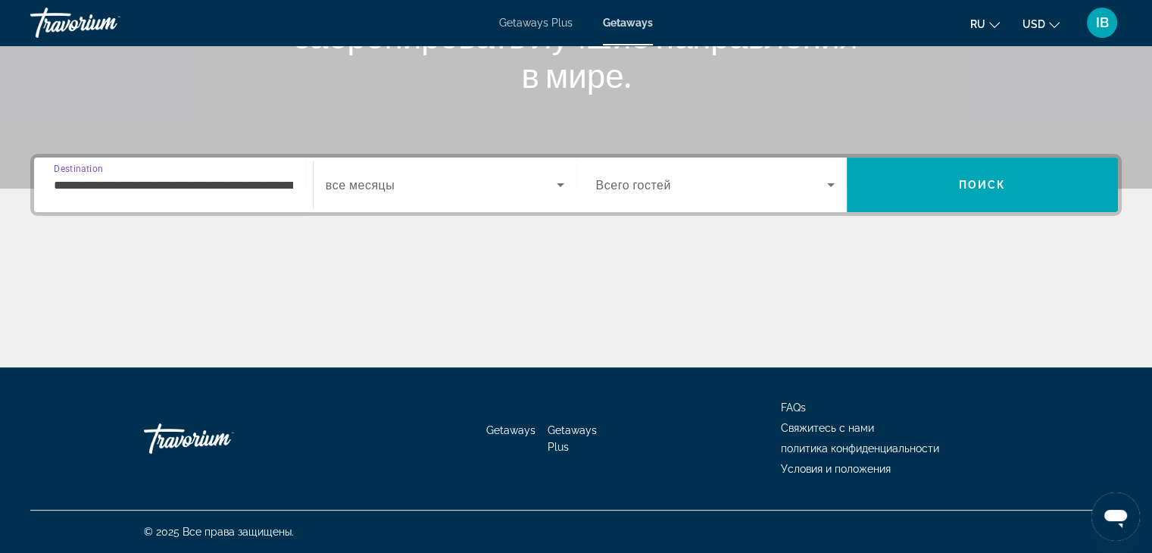
click at [624, 197] on div "Search widget" at bounding box center [715, 185] width 239 height 42
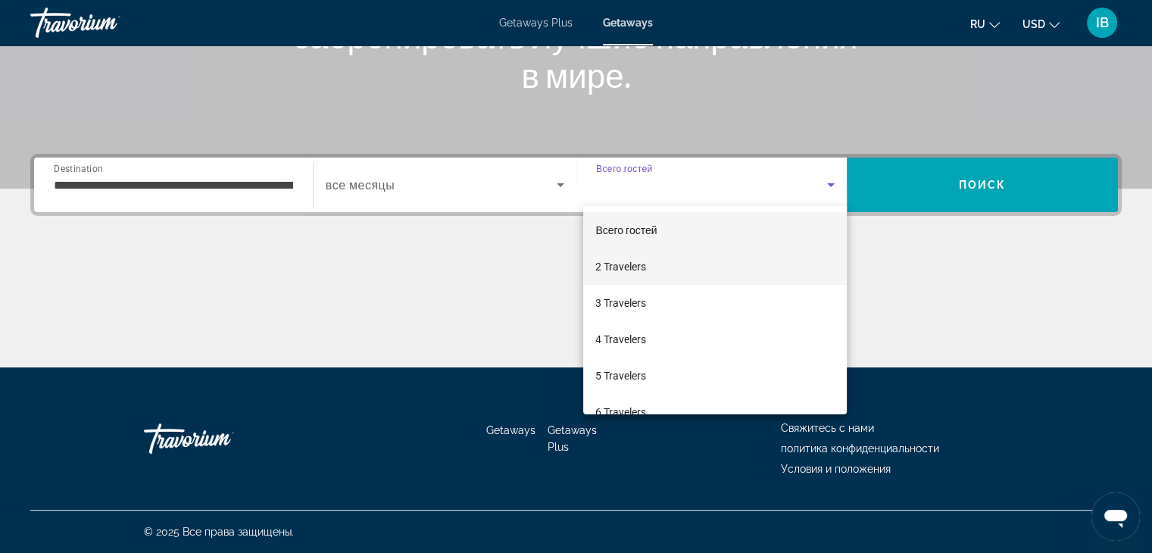
click at [668, 265] on mat-option "2 Travelers" at bounding box center [715, 267] width 264 height 36
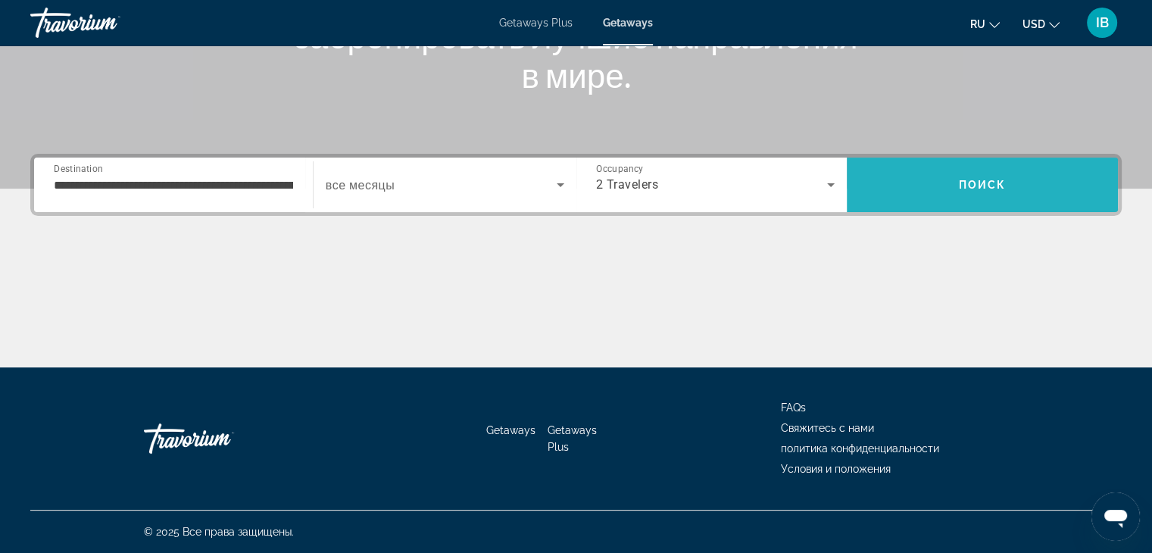
click at [946, 183] on span "Search" at bounding box center [982, 185] width 271 height 36
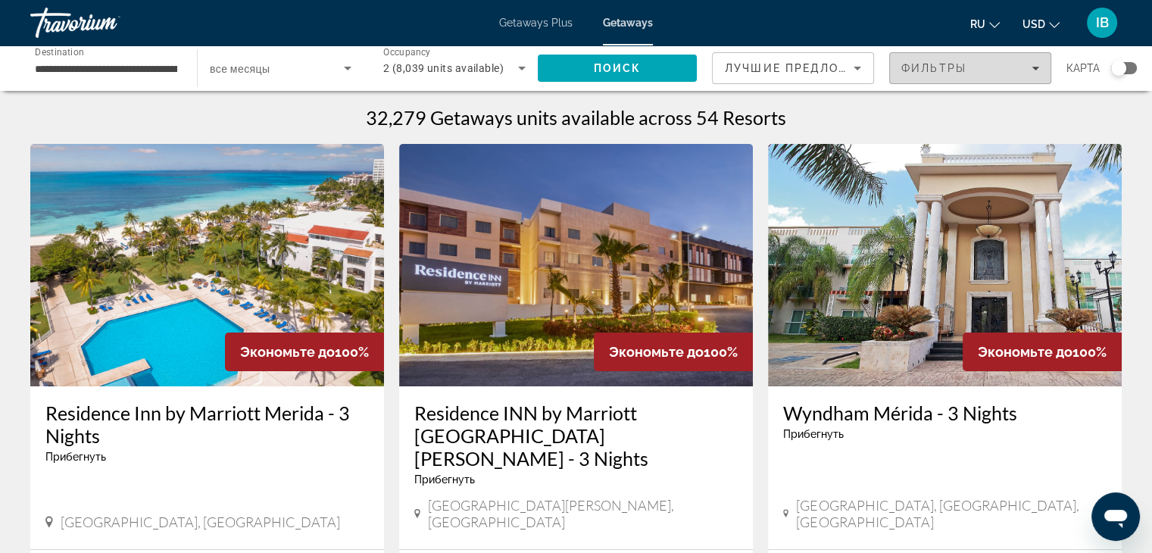
click at [954, 69] on span "Фильтры" at bounding box center [934, 68] width 65 height 12
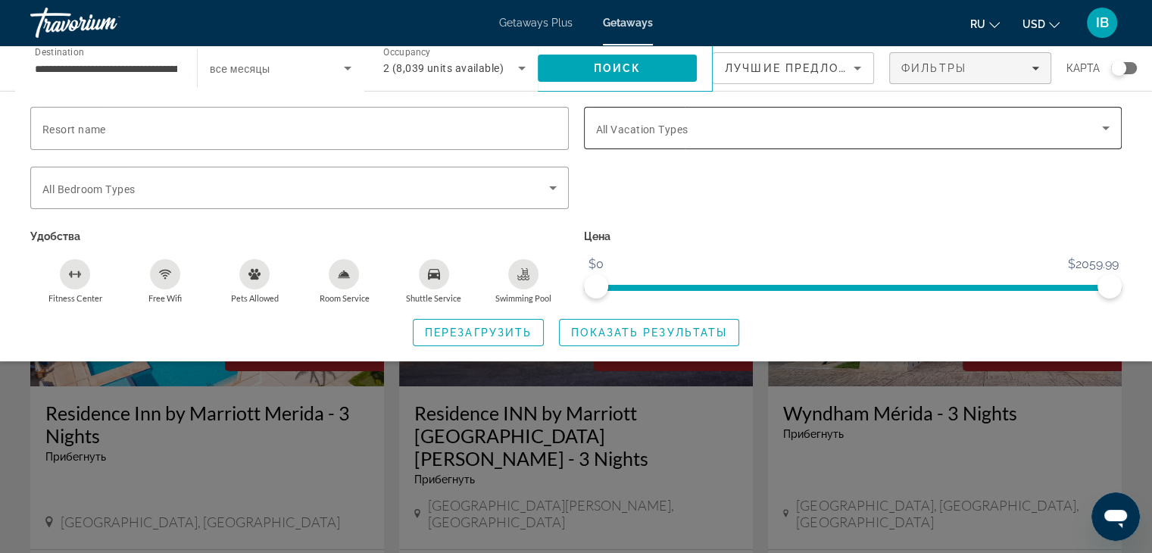
click at [654, 128] on span "All Vacation Types" at bounding box center [642, 130] width 92 height 12
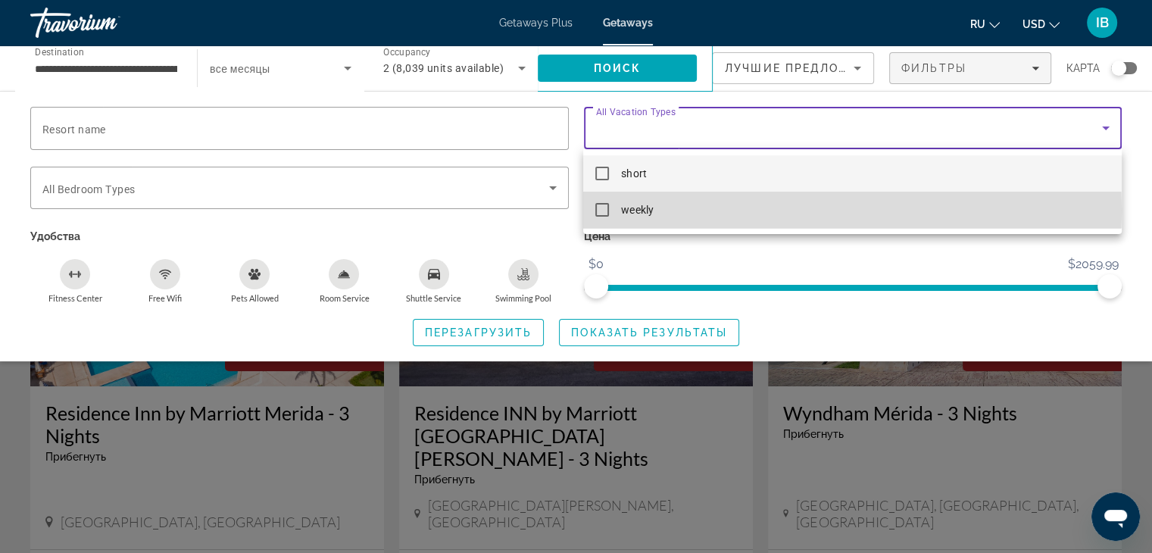
click at [603, 211] on mat-pseudo-checkbox at bounding box center [603, 210] width 14 height 14
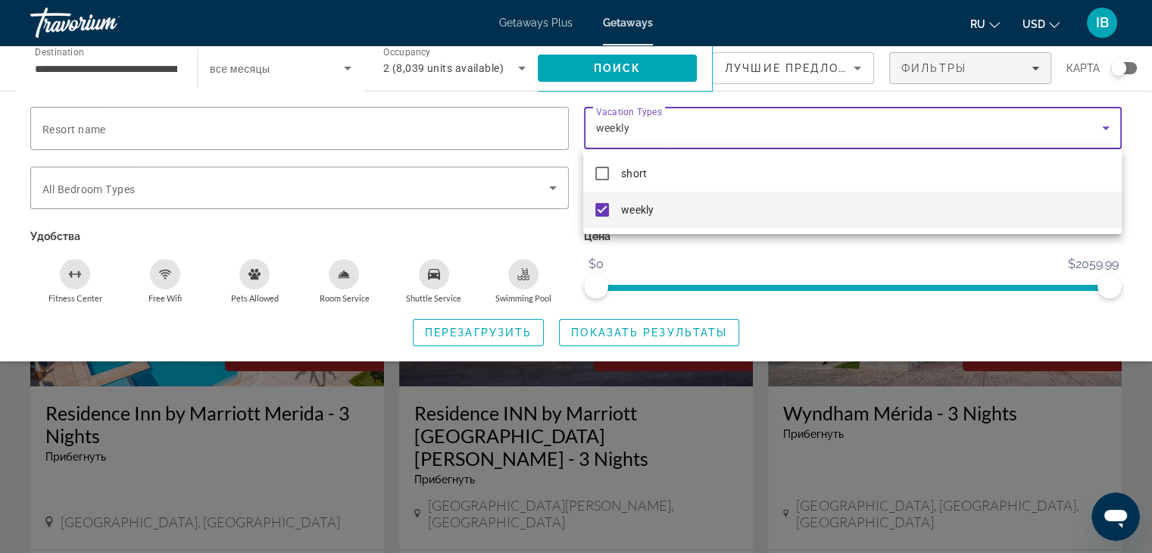
click at [824, 255] on div at bounding box center [576, 276] width 1152 height 553
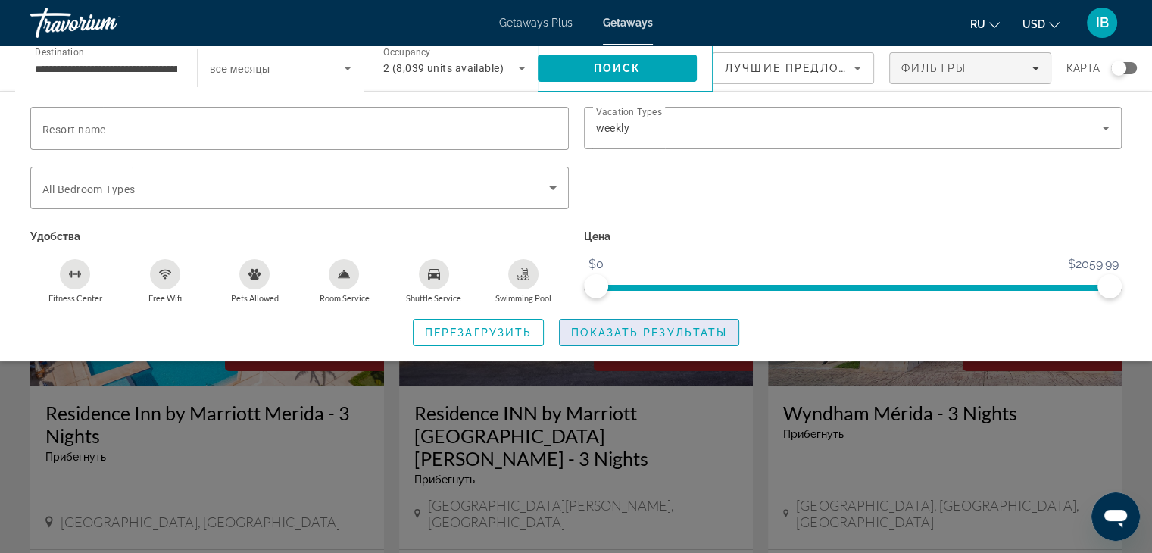
click at [695, 325] on span "Search widget" at bounding box center [649, 332] width 179 height 36
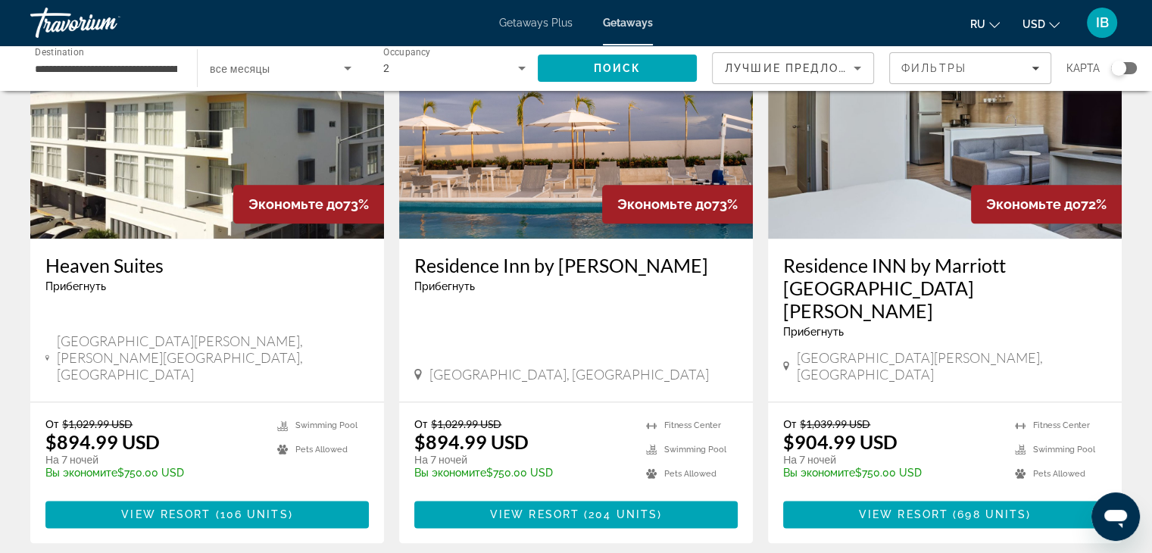
scroll to position [1965, 0]
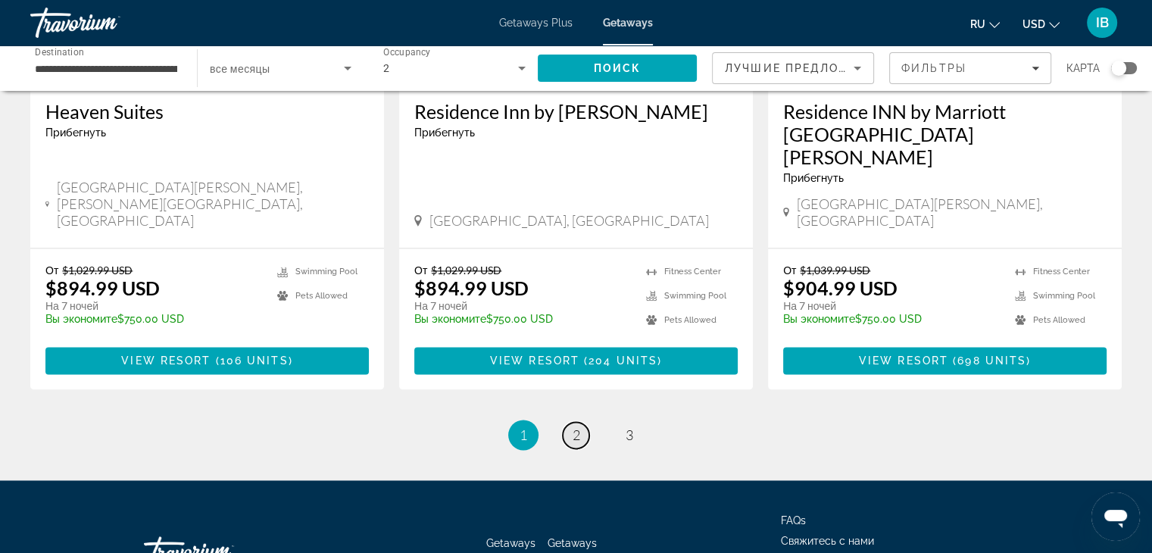
click at [582, 422] on link "page 2" at bounding box center [576, 435] width 27 height 27
